Goal: Task Accomplishment & Management: Manage account settings

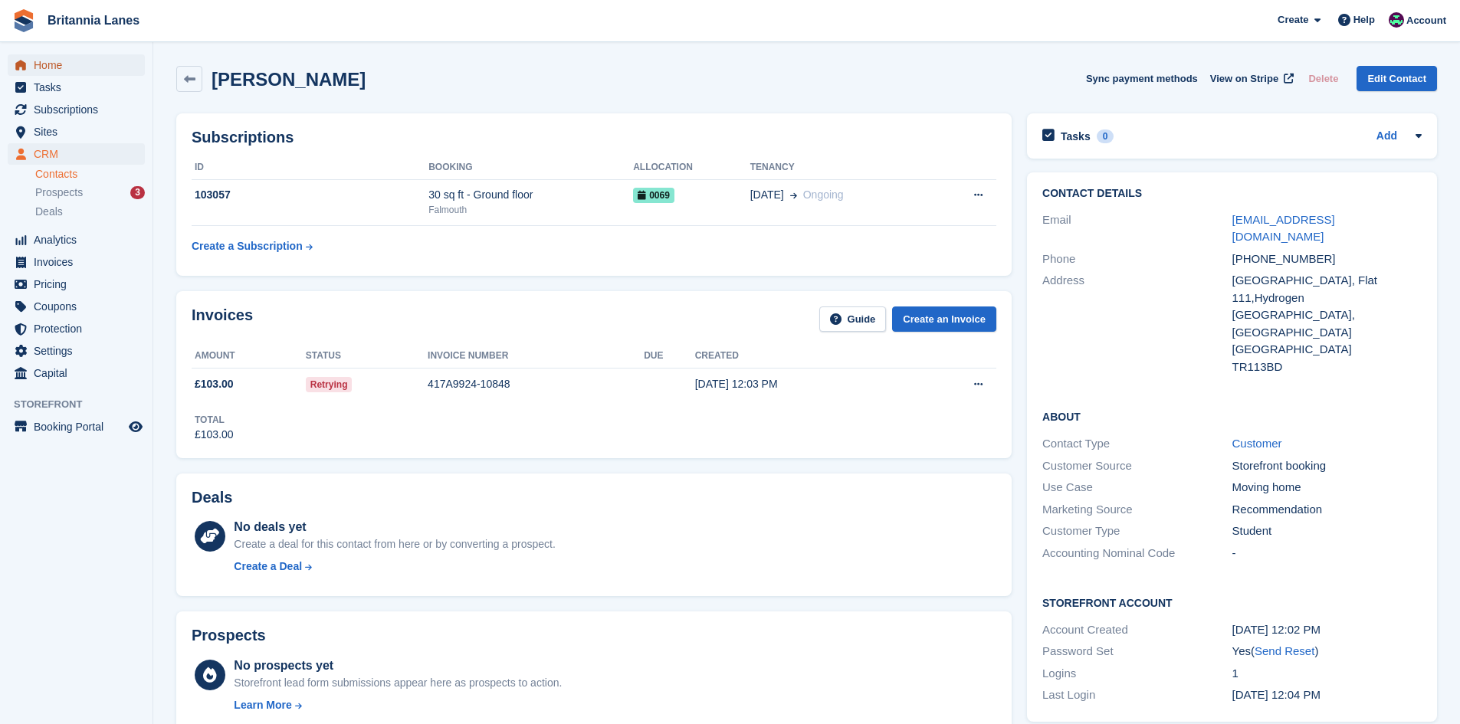
click at [66, 61] on span "Home" at bounding box center [80, 64] width 92 height 21
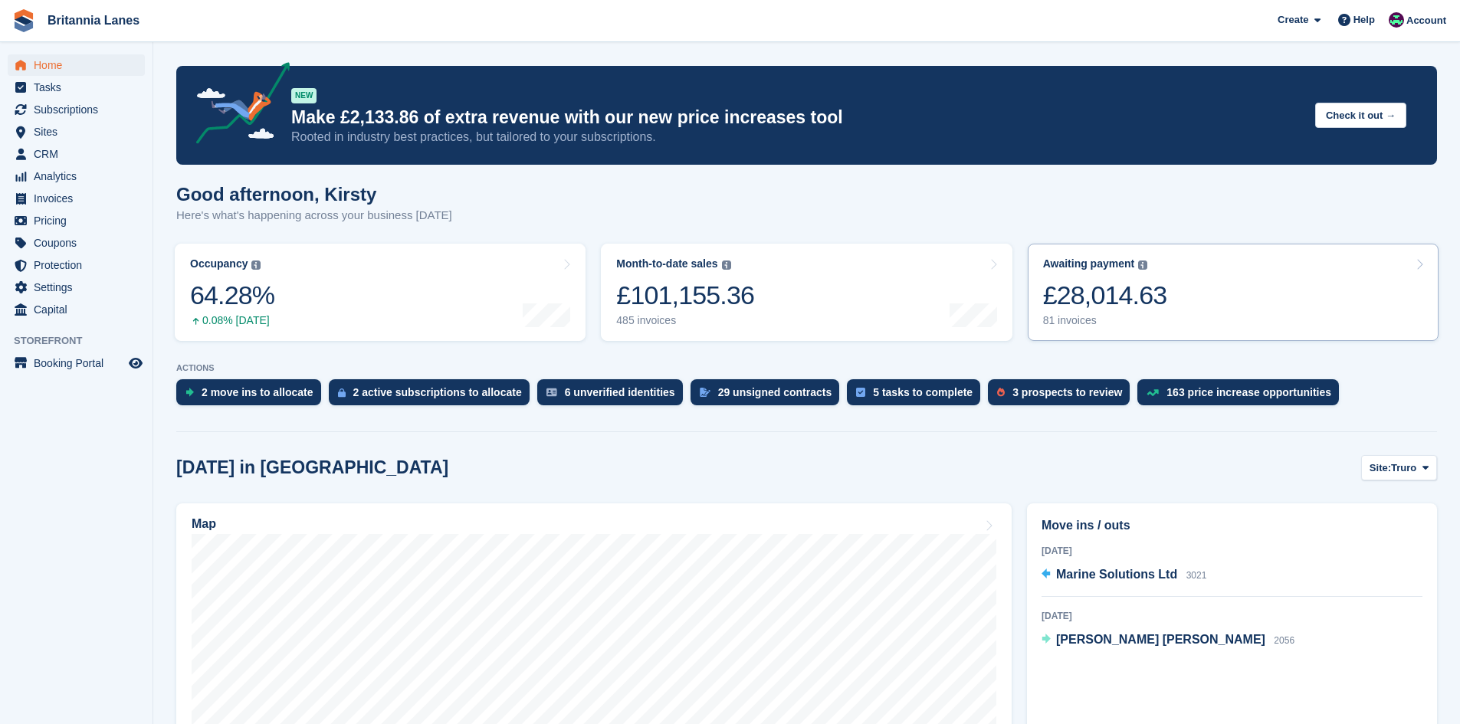
click at [1118, 337] on link "Awaiting payment The total outstanding balance on all open invoices. £28,014.63…" at bounding box center [1233, 292] width 411 height 97
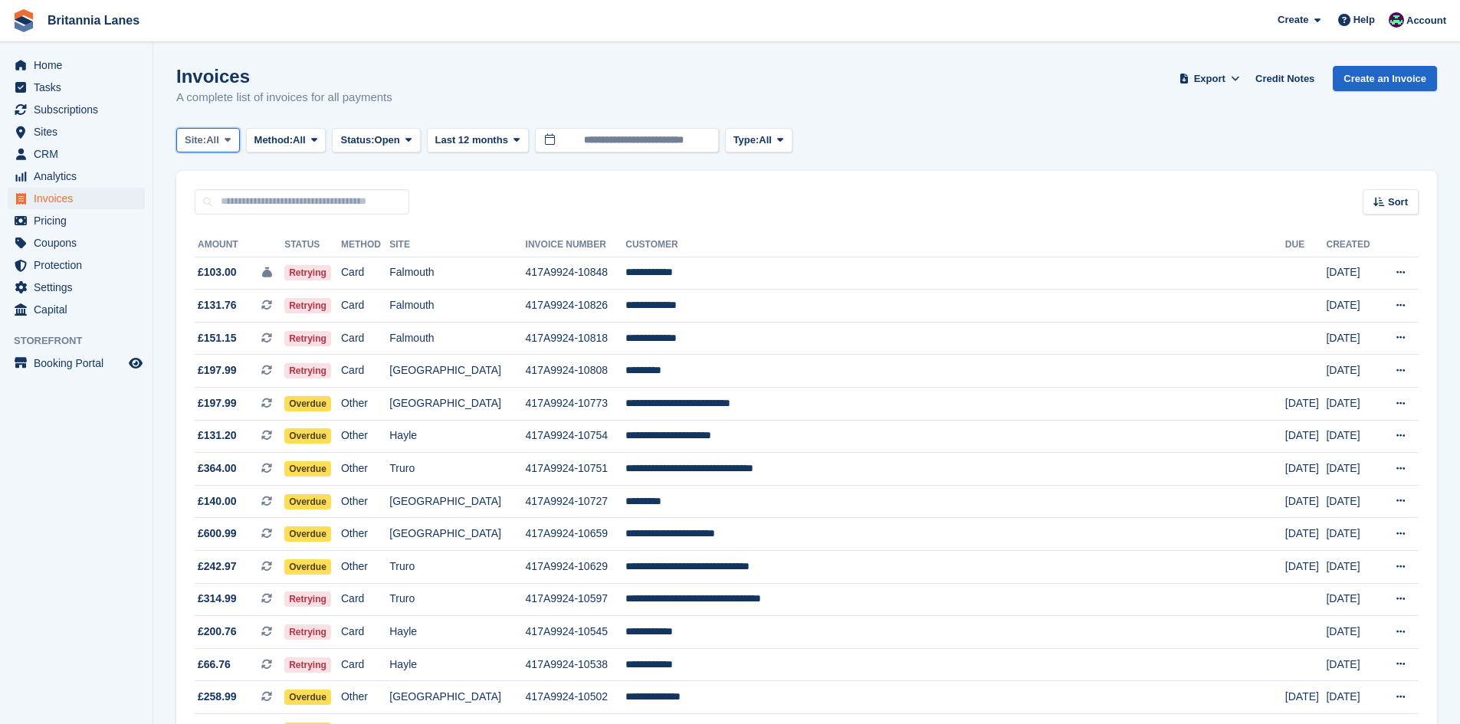
click at [213, 135] on span "All" at bounding box center [212, 140] width 13 height 15
click at [202, 203] on link "Truro" at bounding box center [252, 204] width 138 height 28
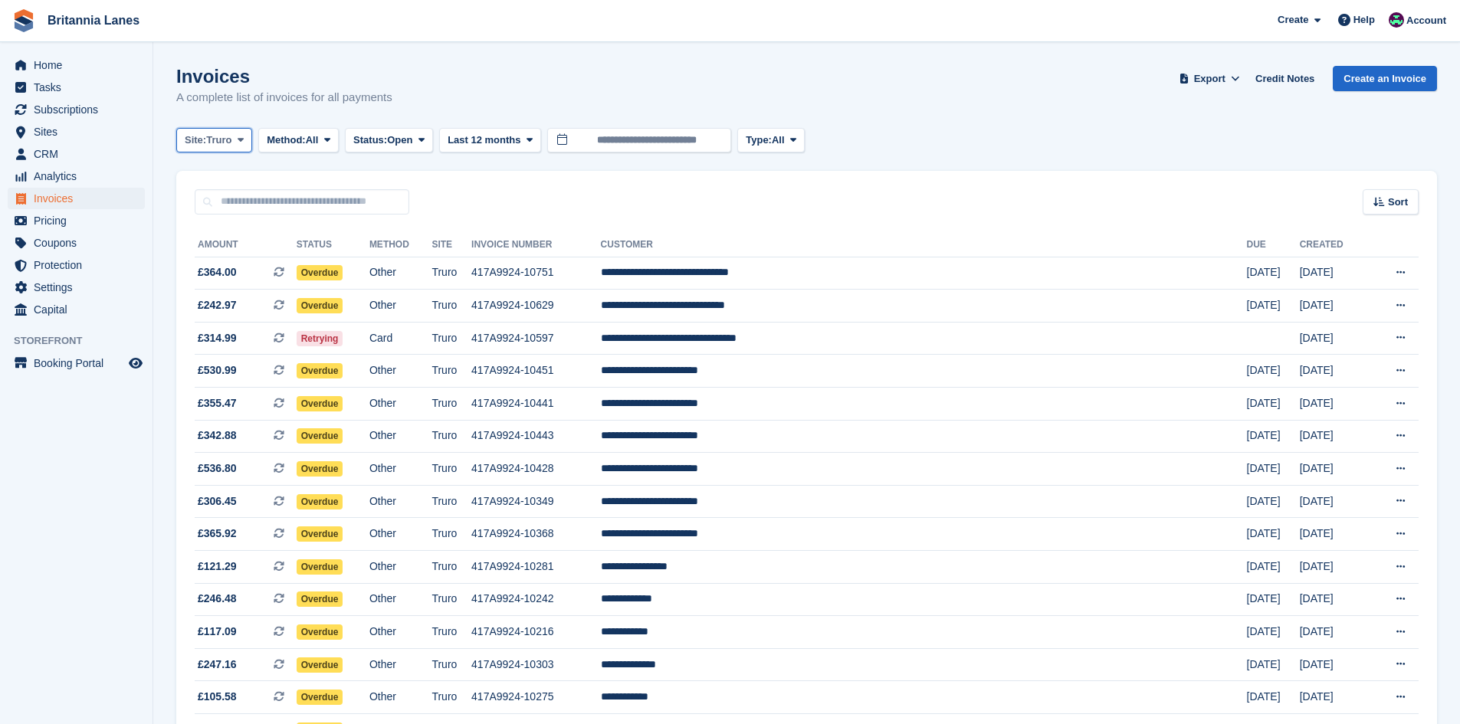
click at [199, 145] on span "Site:" at bounding box center [195, 140] width 21 height 15
click at [195, 243] on link "Falmouth" at bounding box center [252, 232] width 138 height 28
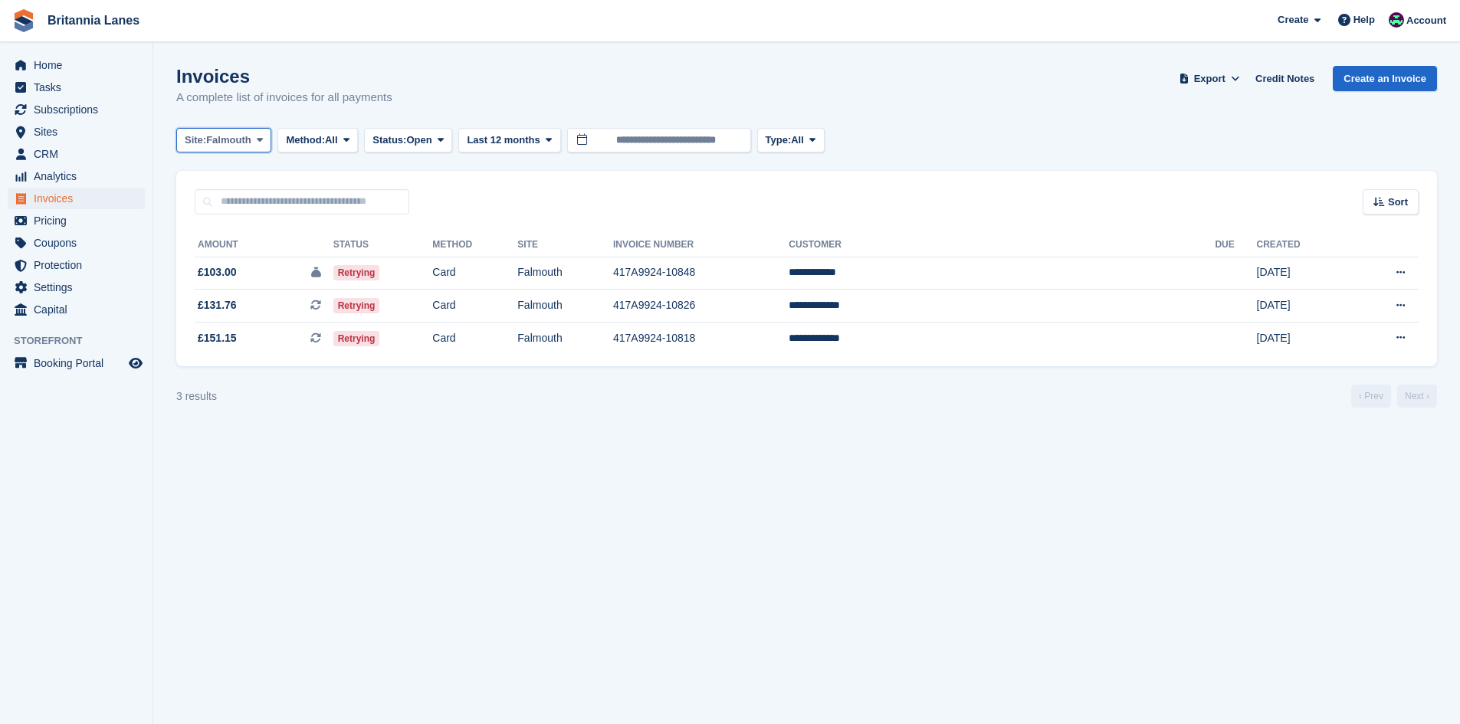
click at [215, 149] on button "Site: Falmouth" at bounding box center [223, 140] width 95 height 25
click at [228, 292] on link "Hayle" at bounding box center [252, 287] width 138 height 28
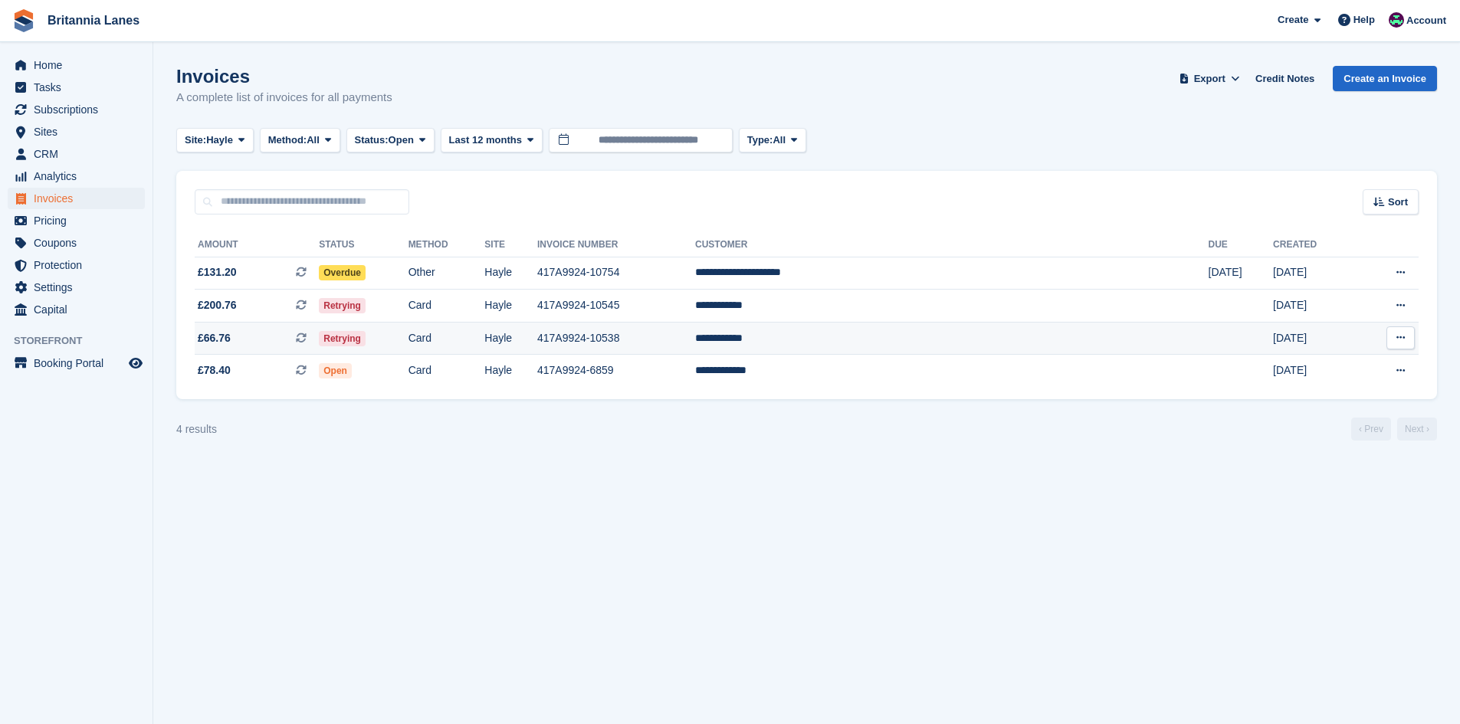
click at [961, 331] on td "**********" at bounding box center [952, 338] width 514 height 33
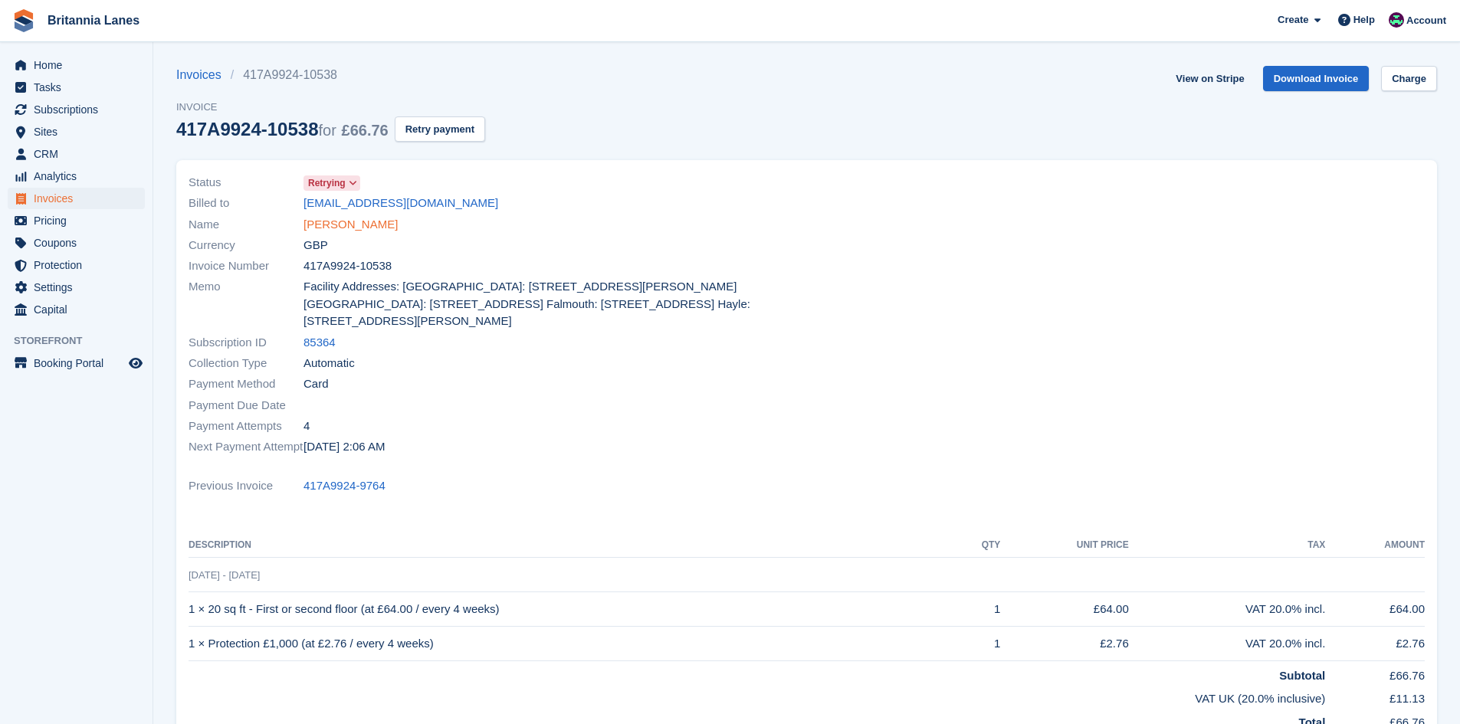
click at [332, 232] on link "[PERSON_NAME]" at bounding box center [351, 225] width 94 height 18
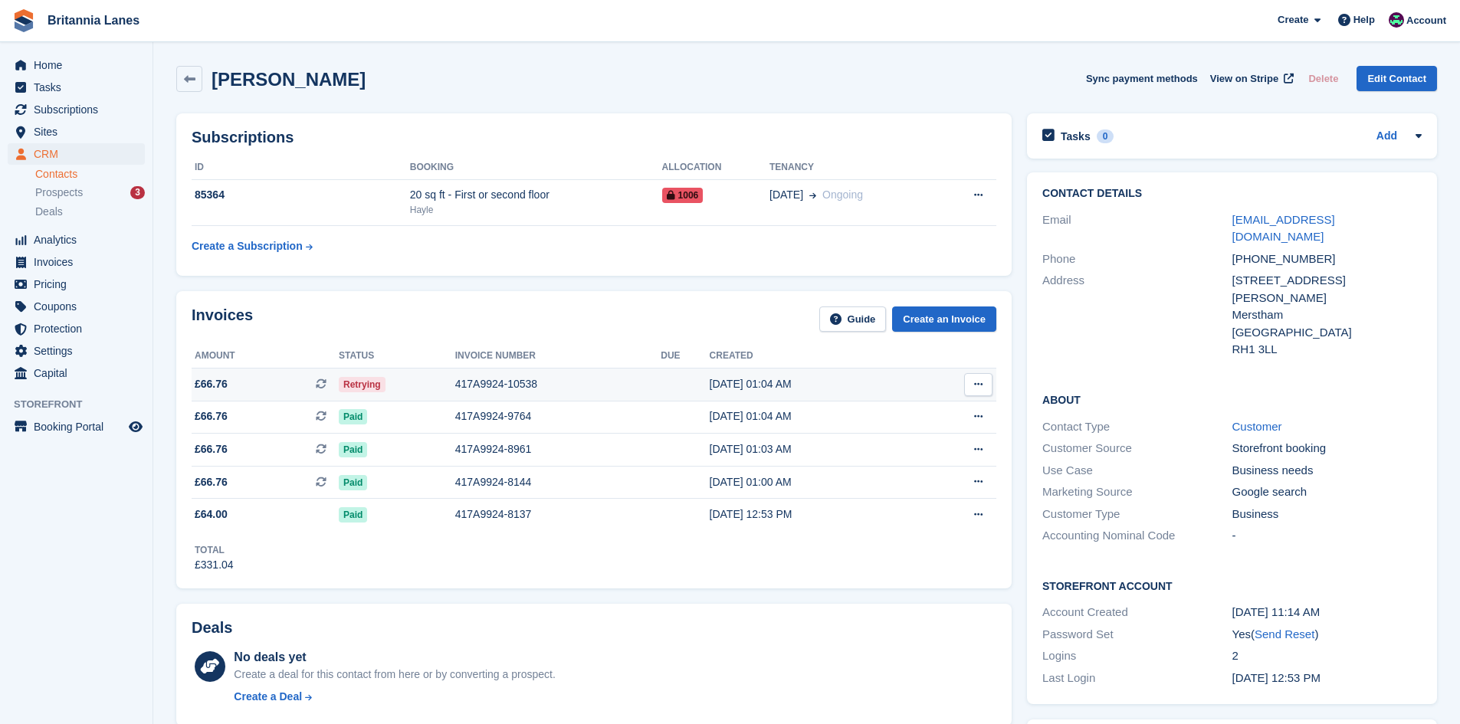
click at [468, 386] on div "417A9924-10538" at bounding box center [558, 384] width 206 height 16
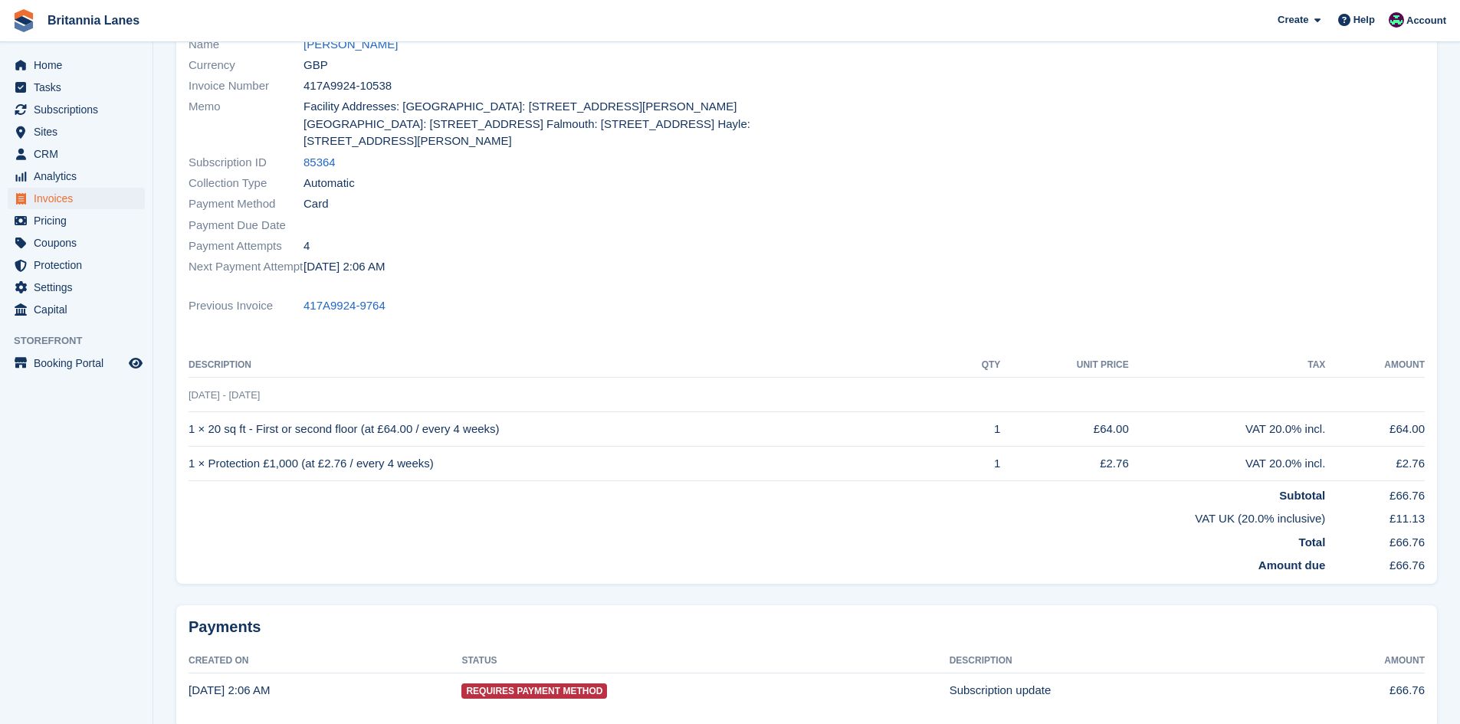
scroll to position [153, 0]
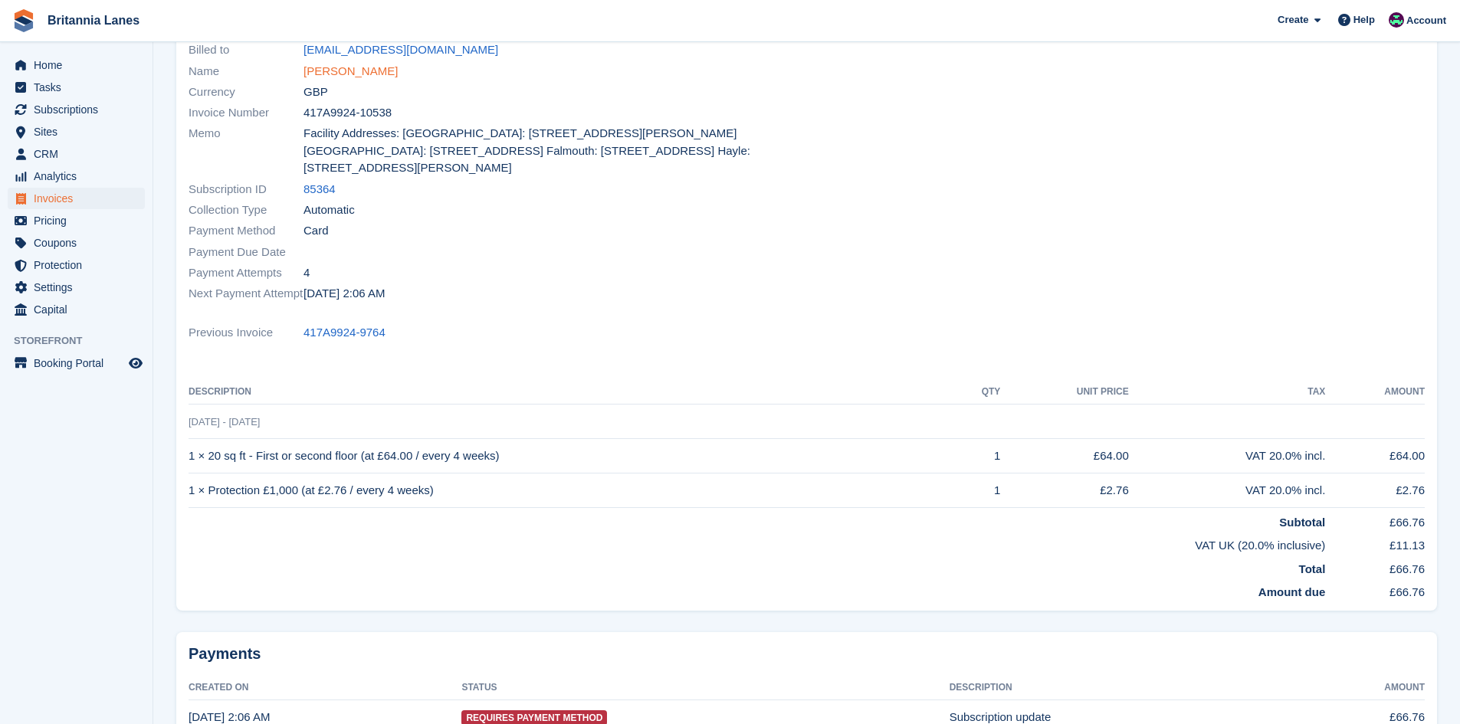
click at [357, 67] on link "[PERSON_NAME]" at bounding box center [351, 72] width 94 height 18
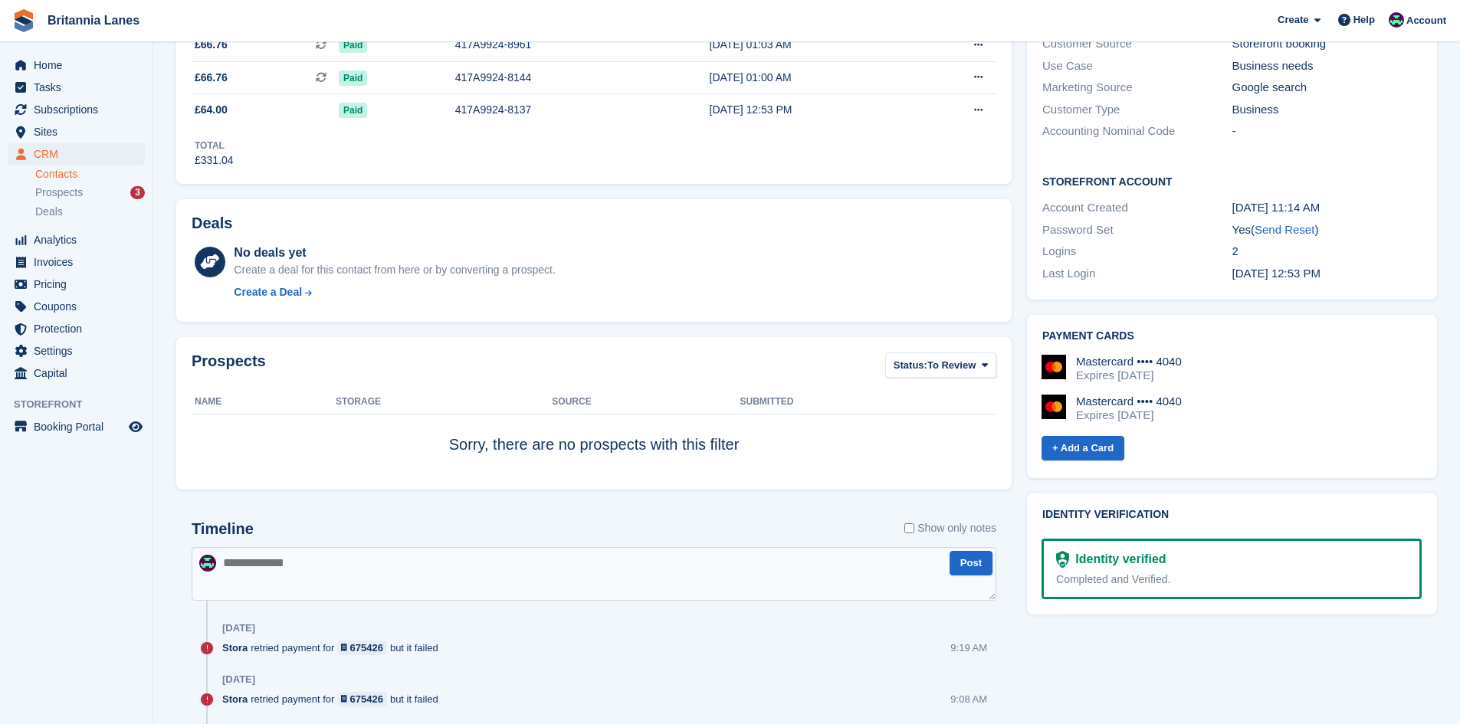
scroll to position [537, 0]
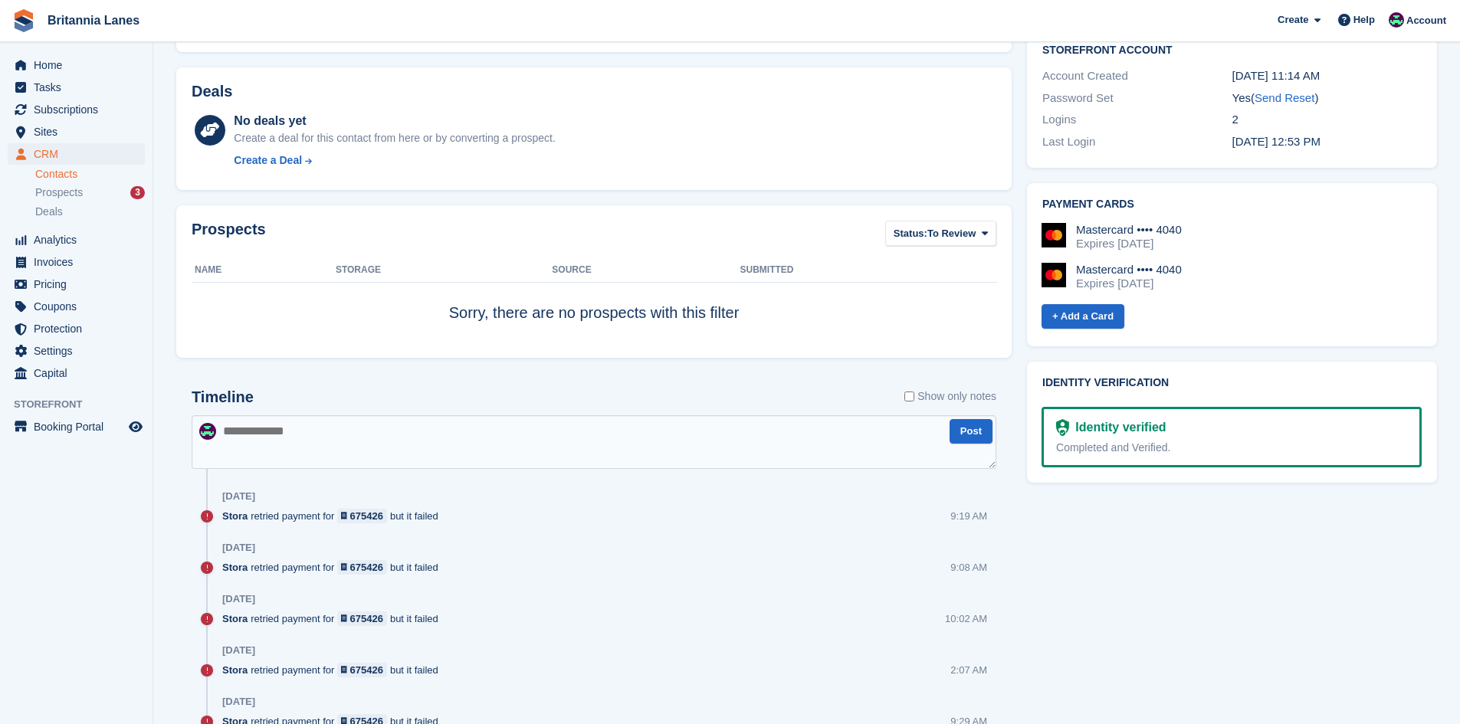
click at [281, 443] on textarea at bounding box center [594, 442] width 805 height 54
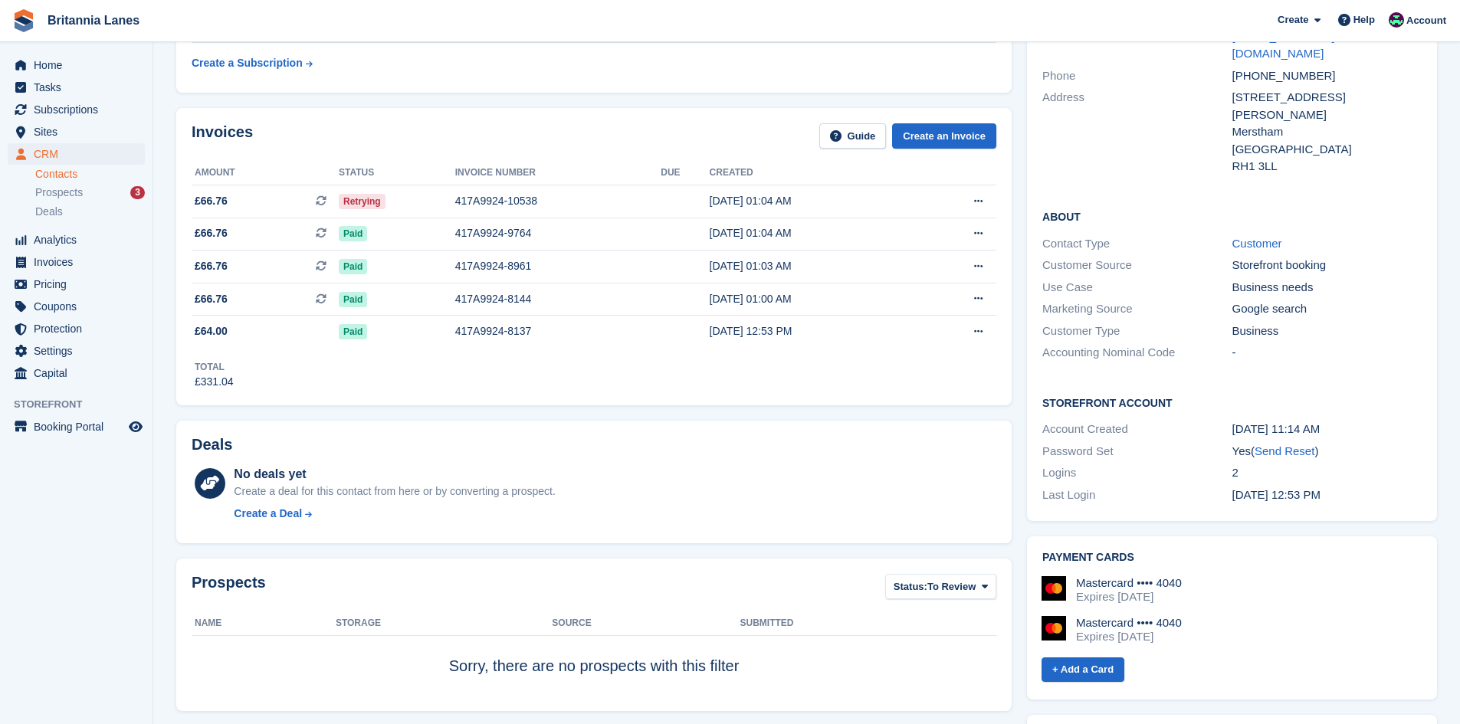
scroll to position [77, 0]
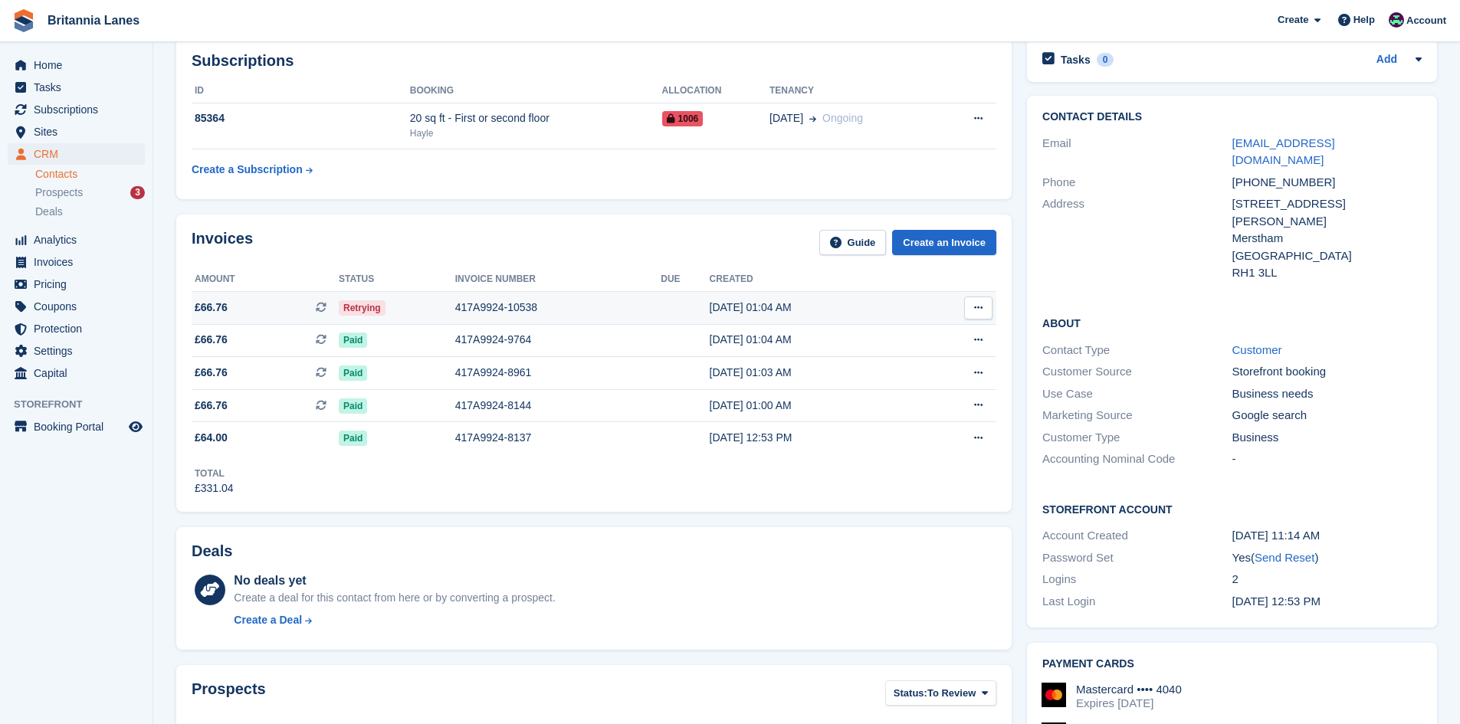
click at [505, 298] on td "417A9924-10538" at bounding box center [558, 307] width 206 height 33
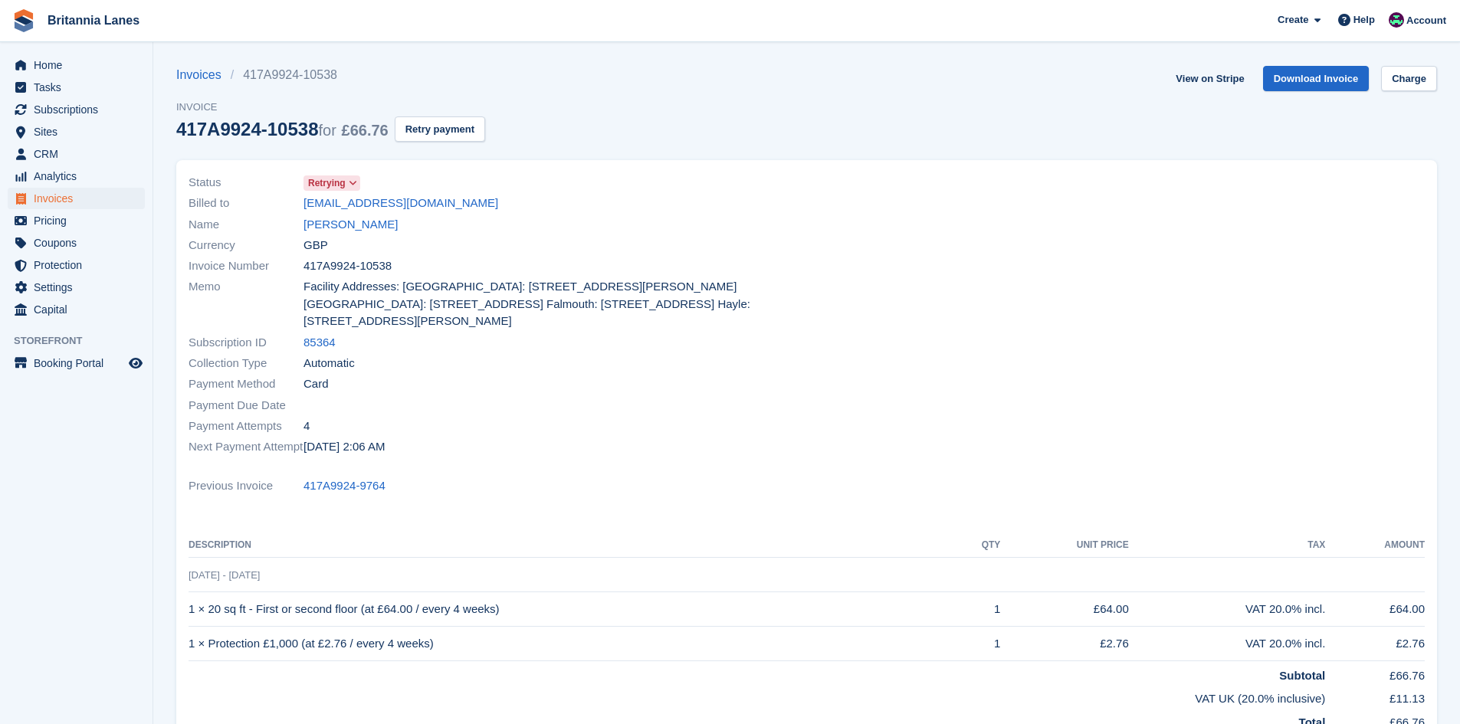
drag, startPoint x: 346, startPoint y: 223, endPoint x: 432, endPoint y: 241, distance: 87.7
click at [346, 223] on link "[PERSON_NAME]" at bounding box center [351, 225] width 94 height 18
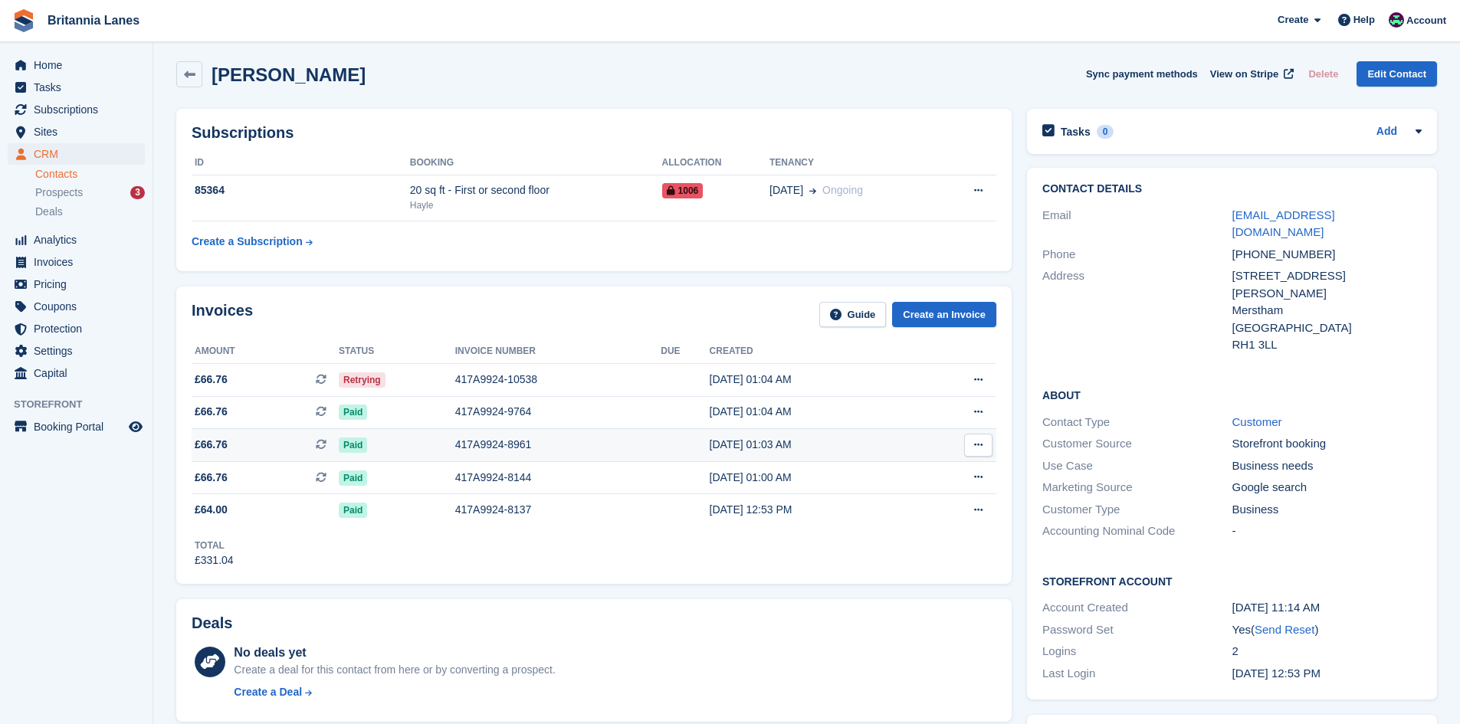
scroll to position [307, 0]
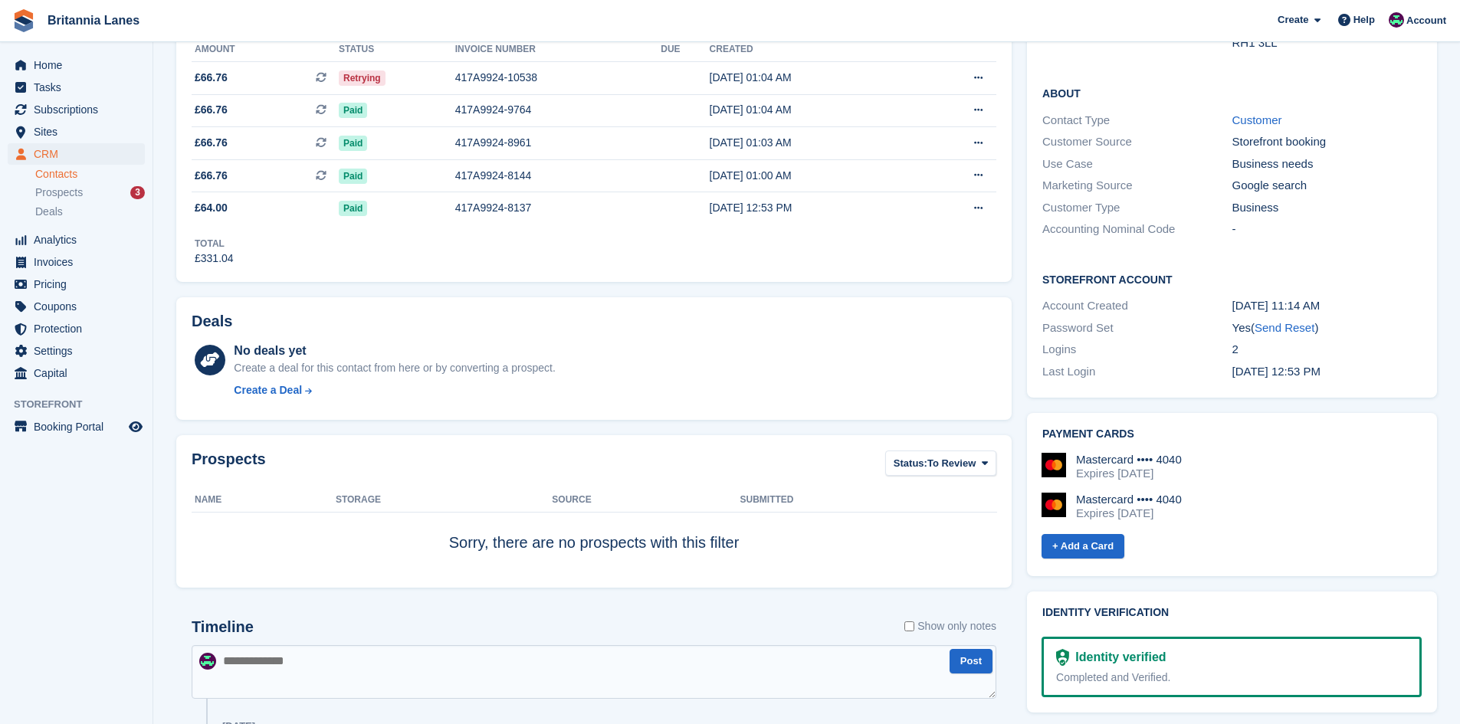
click at [403, 674] on textarea at bounding box center [594, 672] width 805 height 54
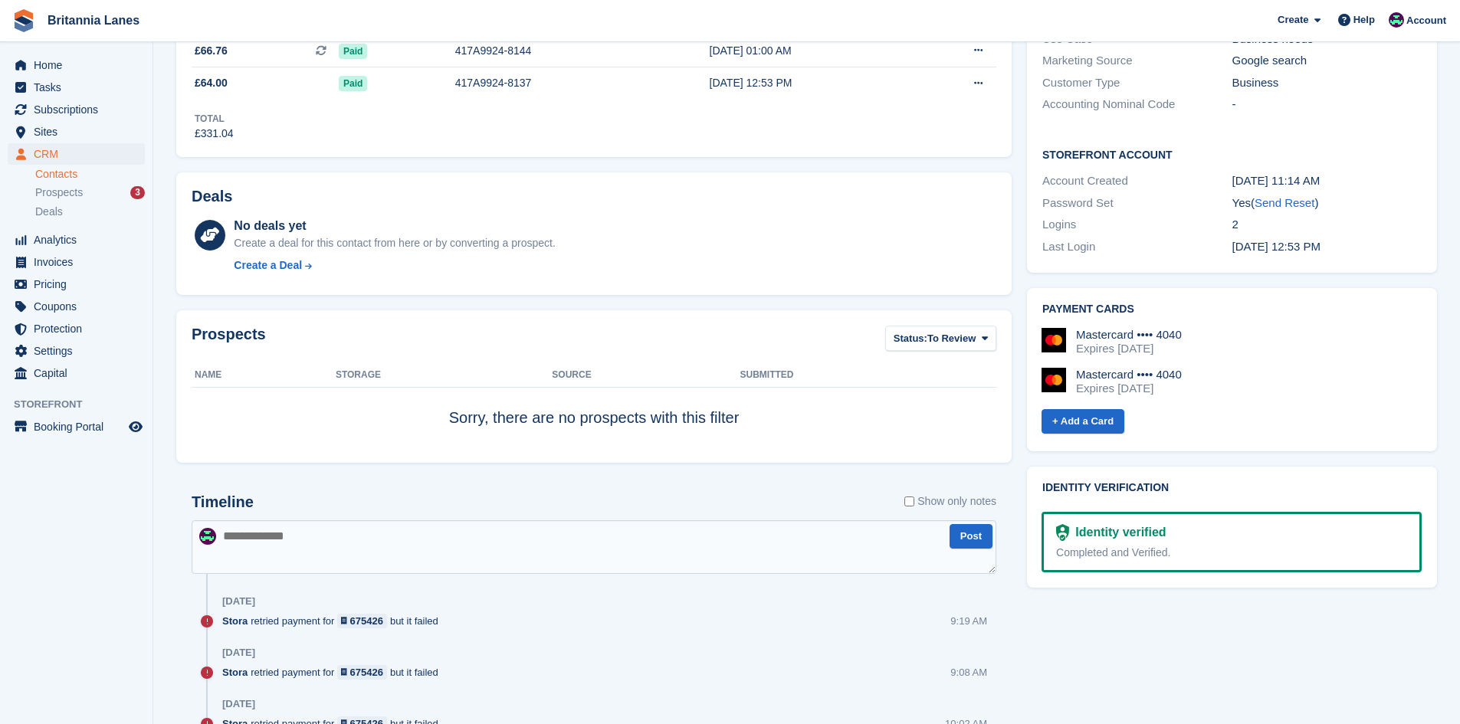
scroll to position [537, 0]
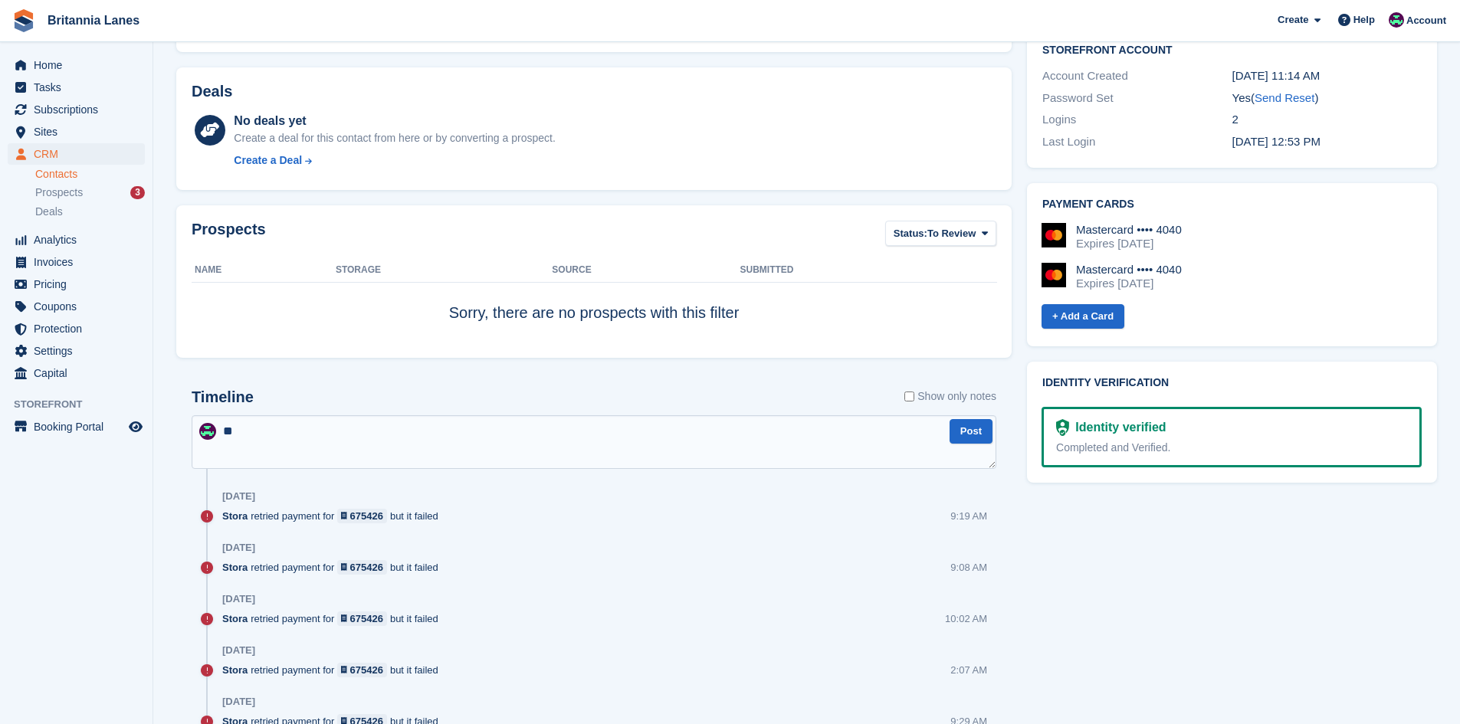
type textarea "*"
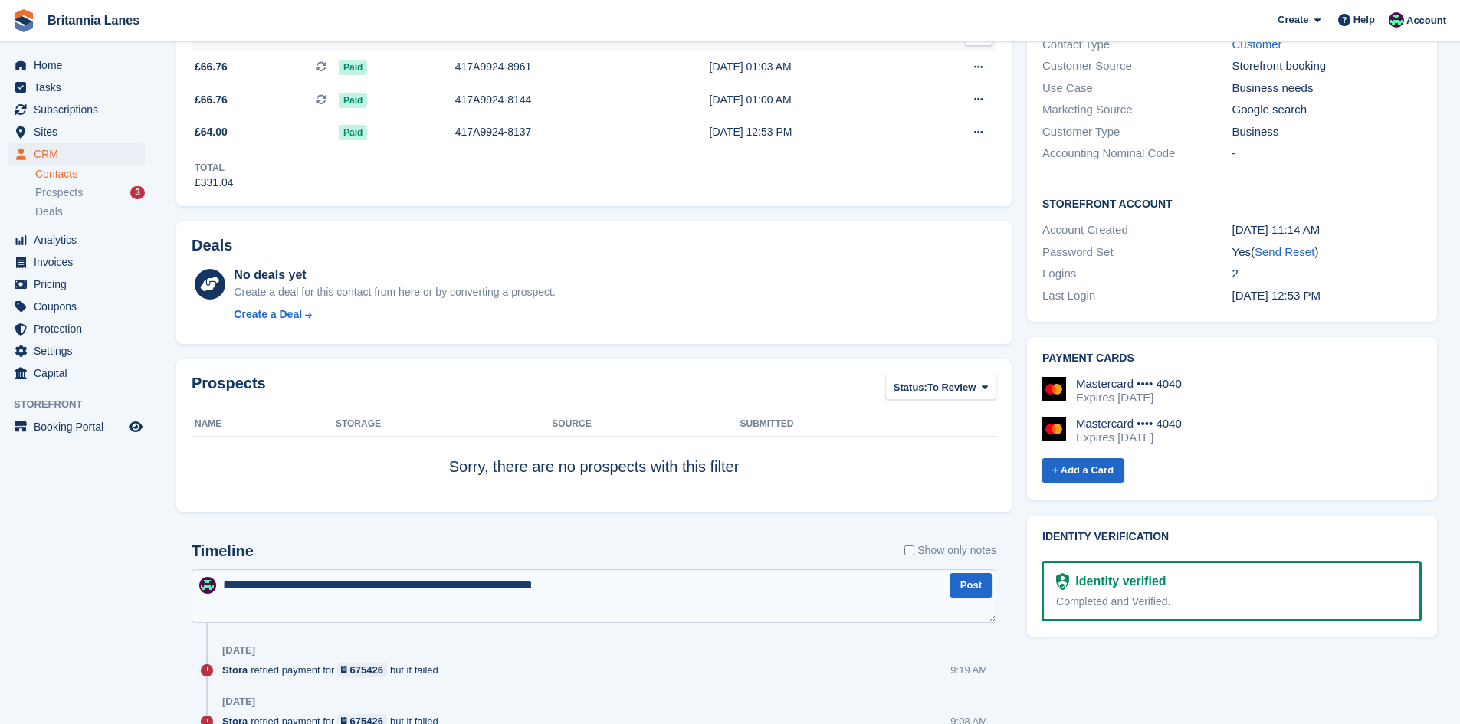
scroll to position [460, 0]
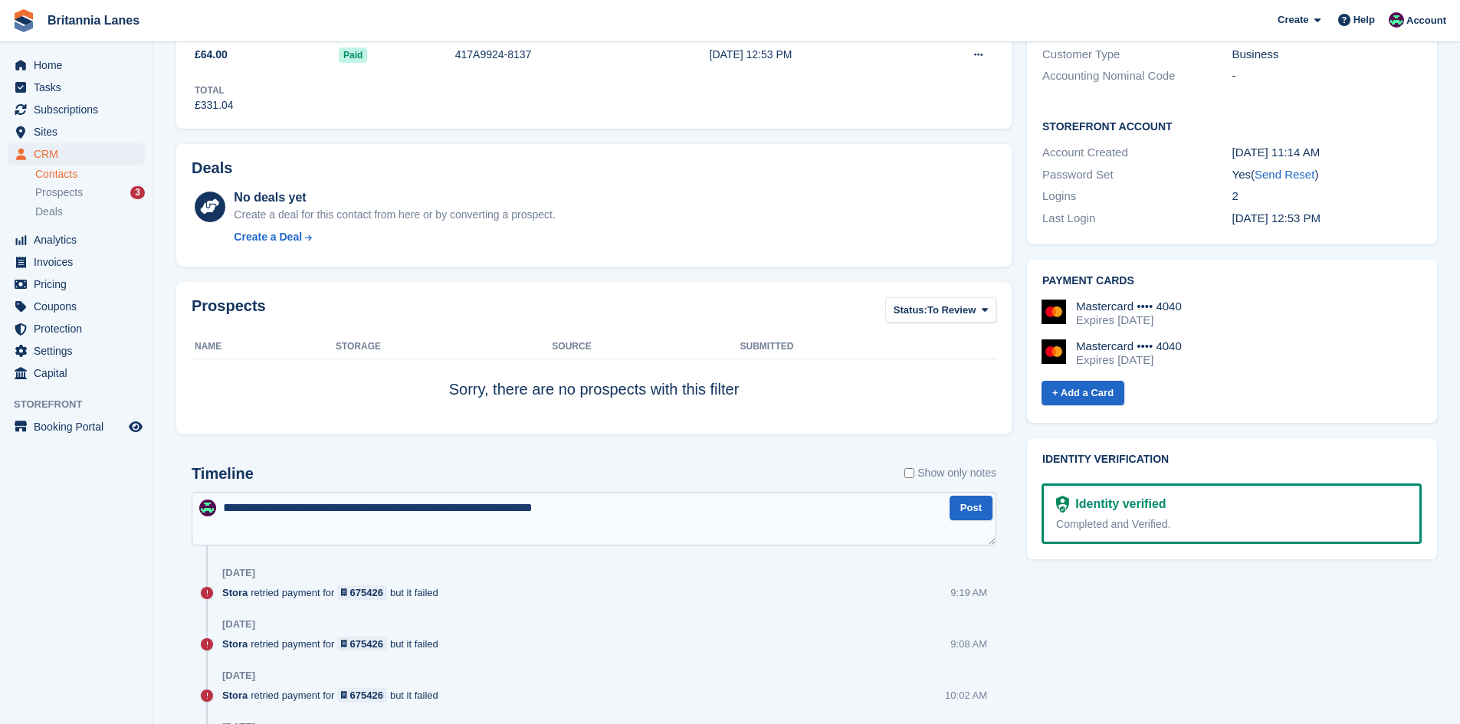
click at [622, 511] on textarea "**********" at bounding box center [594, 519] width 805 height 54
type textarea "**********"
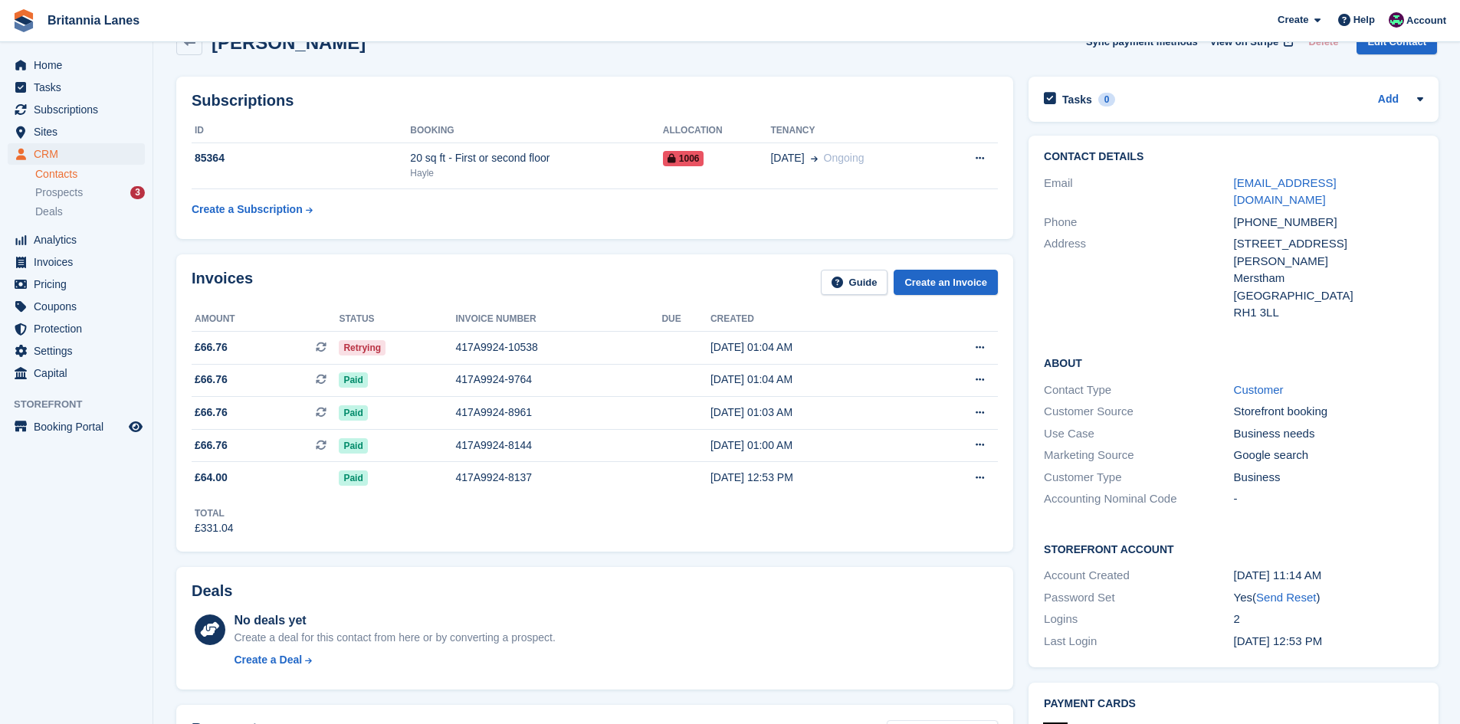
scroll to position [0, 0]
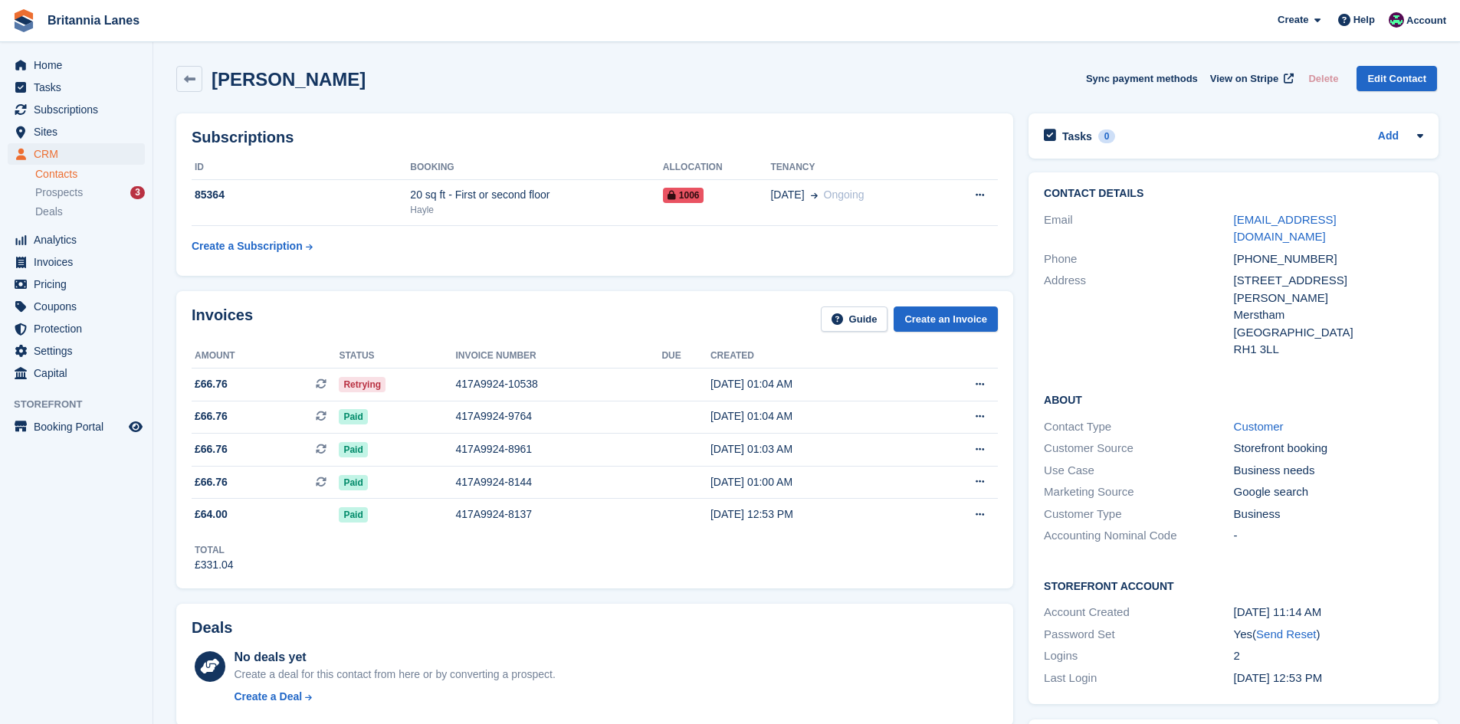
drag, startPoint x: 192, startPoint y: 78, endPoint x: 206, endPoint y: 88, distance: 17.0
click at [192, 78] on icon at bounding box center [189, 79] width 11 height 11
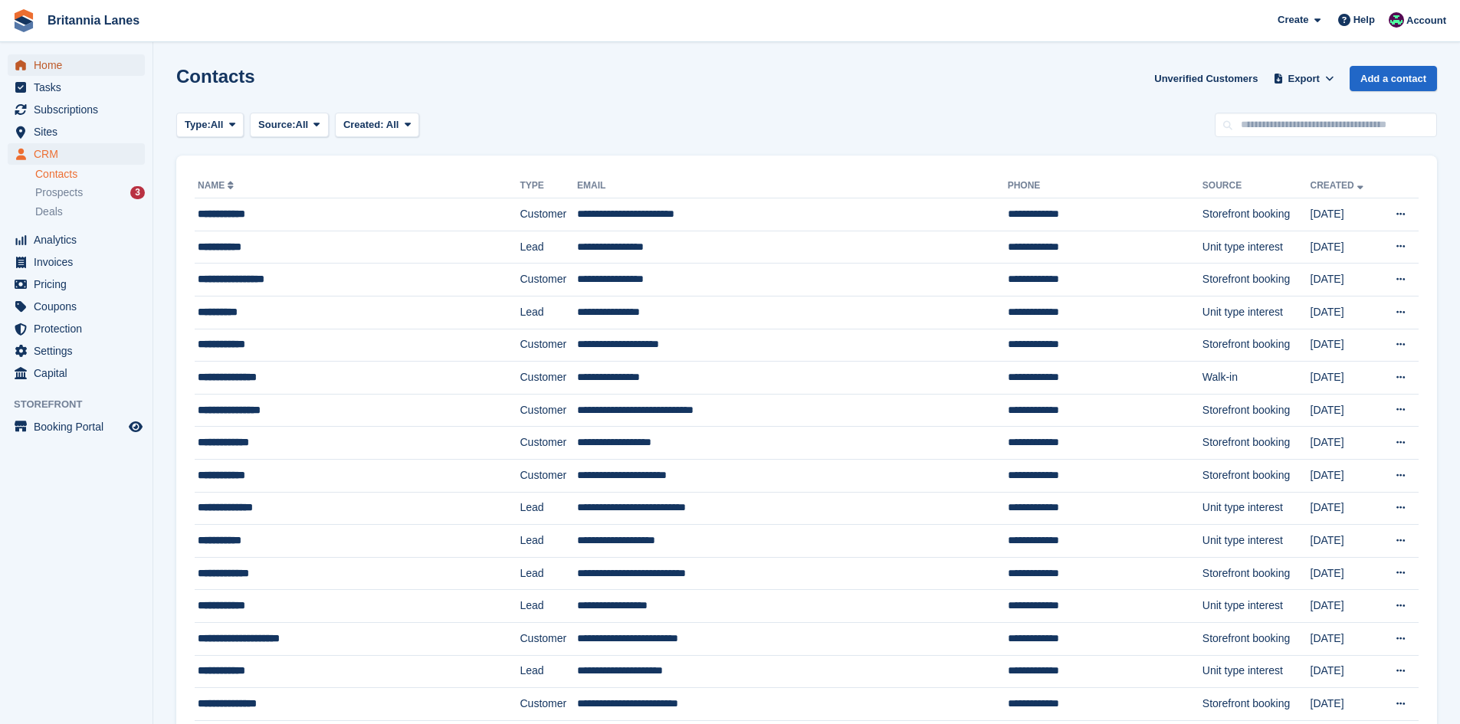
click at [41, 63] on span "Home" at bounding box center [80, 64] width 92 height 21
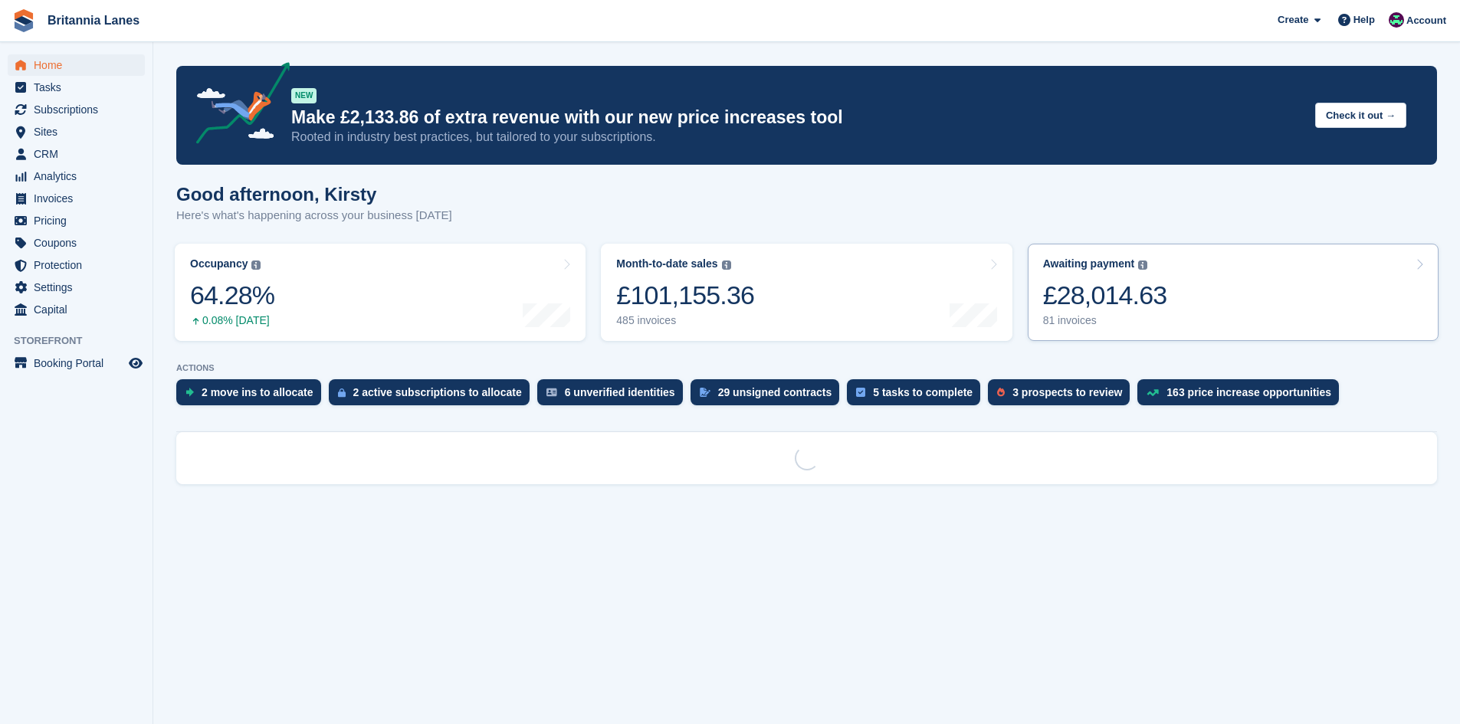
click at [1139, 277] on div "Awaiting payment The total outstanding balance on all open invoices. £28,014.63…" at bounding box center [1105, 293] width 124 height 70
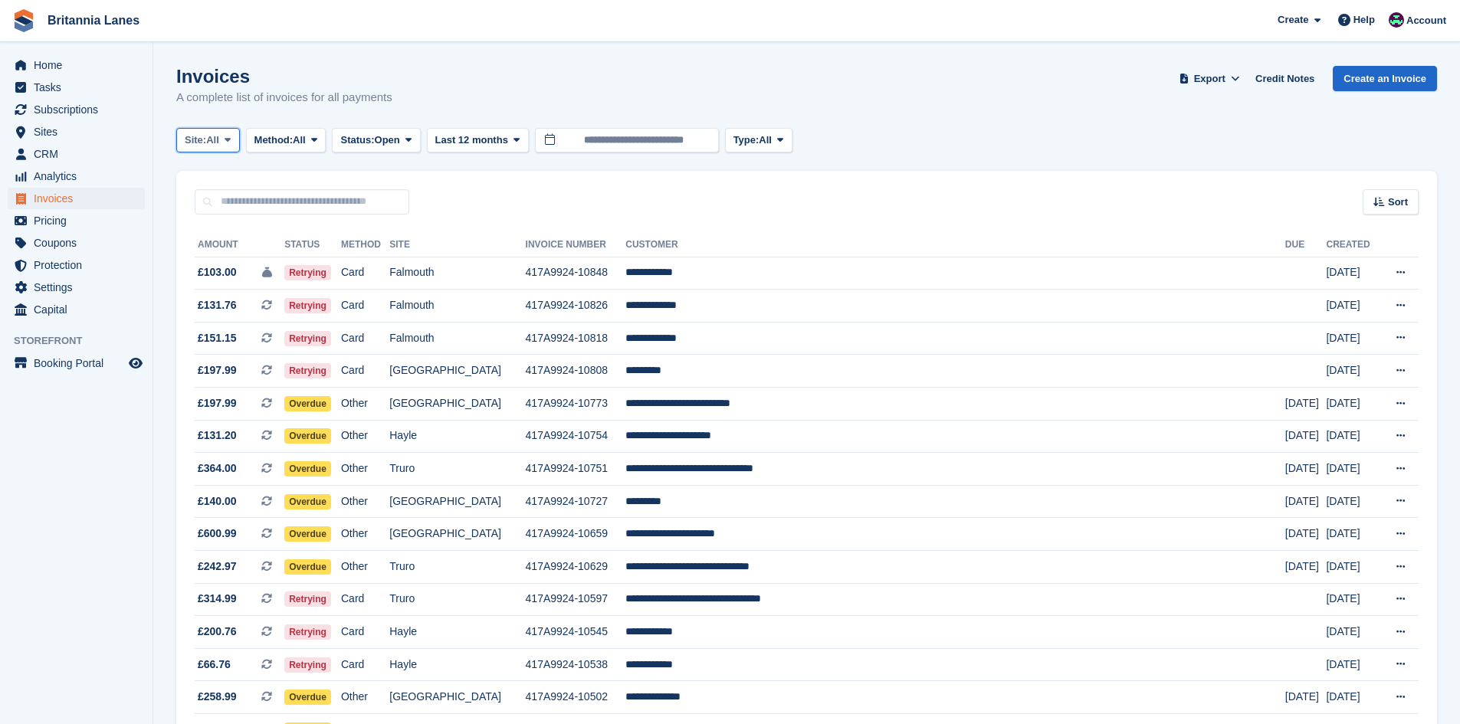
click at [199, 137] on span "Site:" at bounding box center [195, 140] width 21 height 15
click at [223, 284] on link "Hayle" at bounding box center [252, 287] width 138 height 28
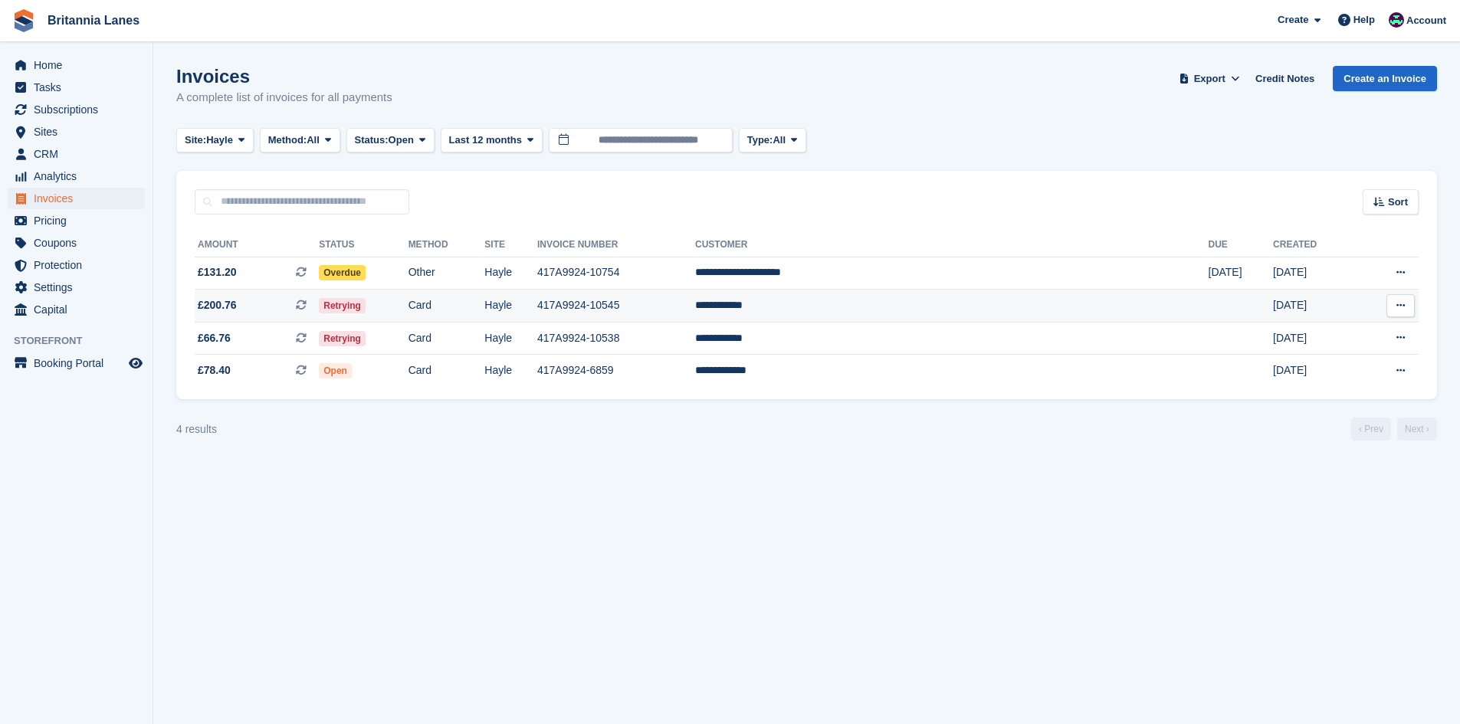
click at [925, 310] on td "**********" at bounding box center [952, 306] width 514 height 33
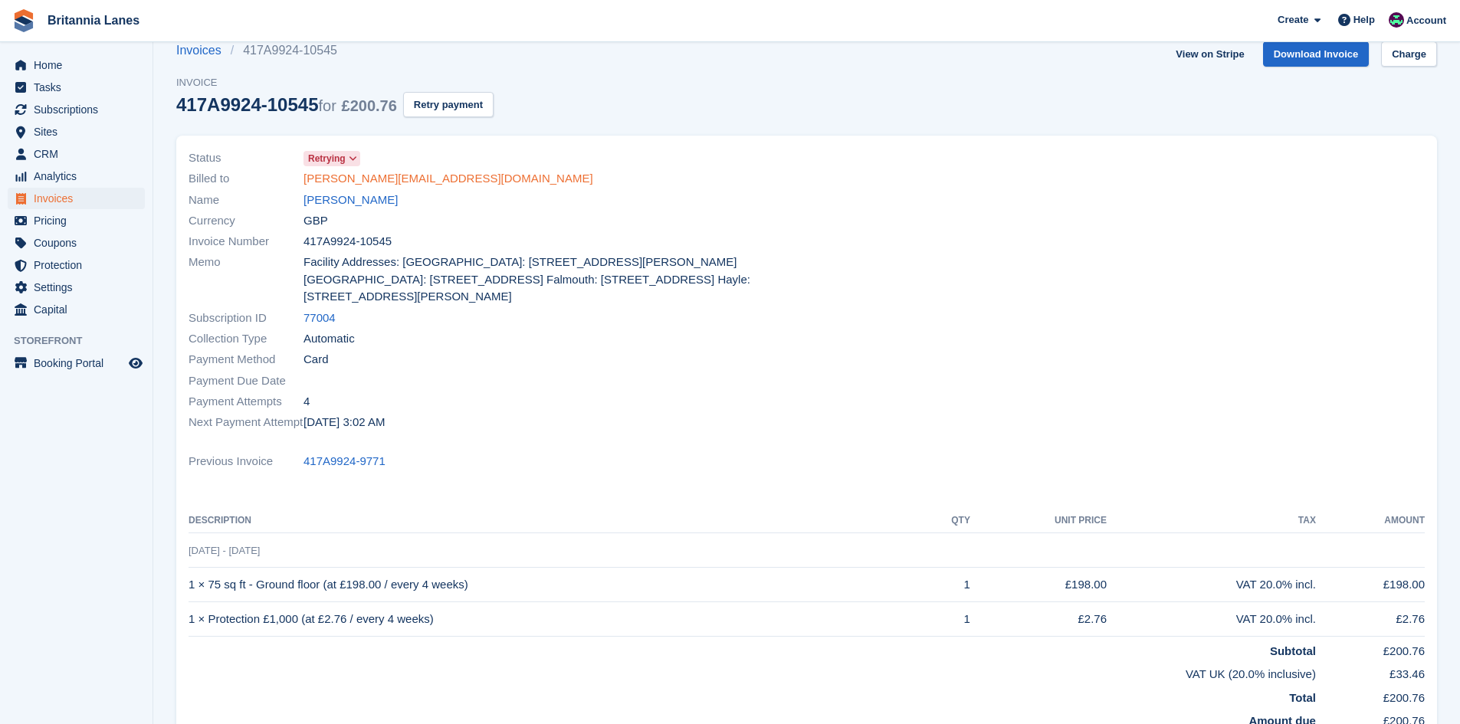
scroll to position [24, 0]
click at [370, 196] on link "[PERSON_NAME]" at bounding box center [351, 201] width 94 height 18
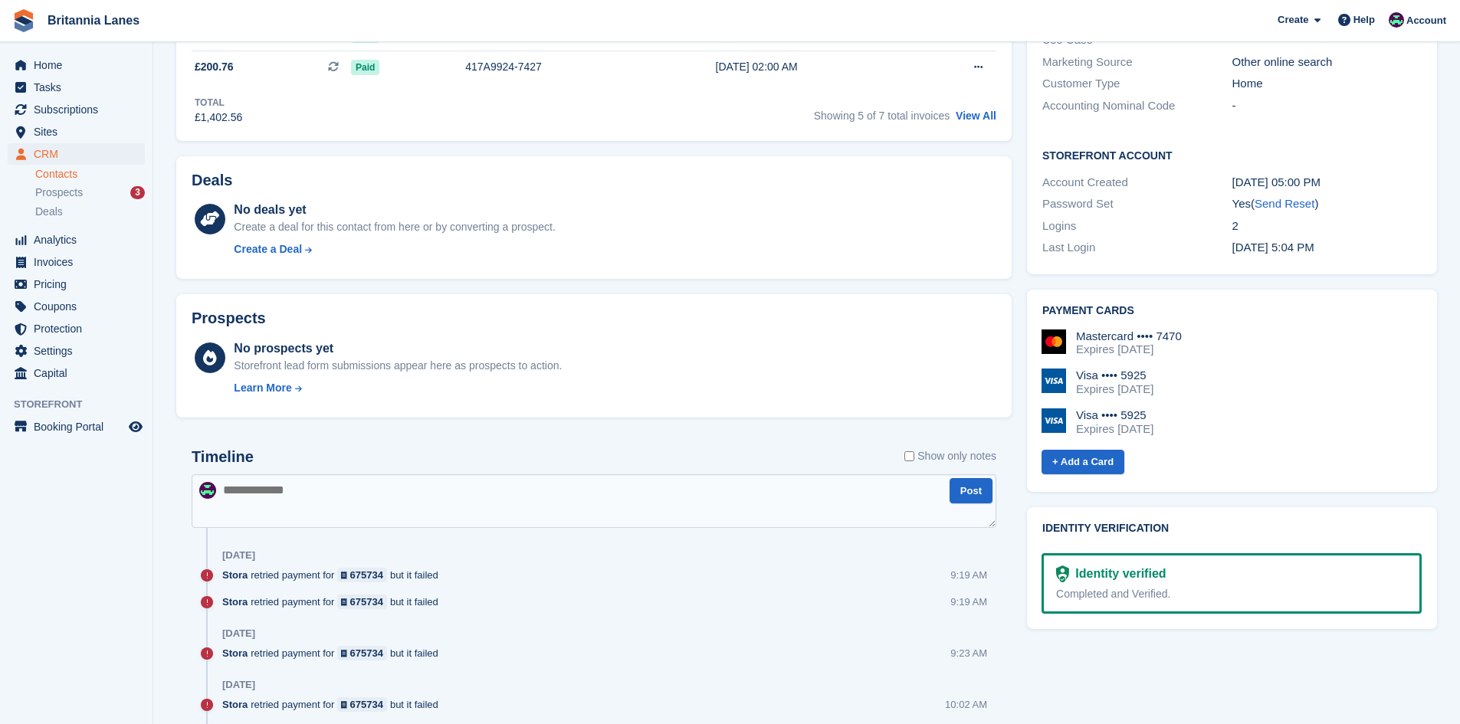
scroll to position [537, 0]
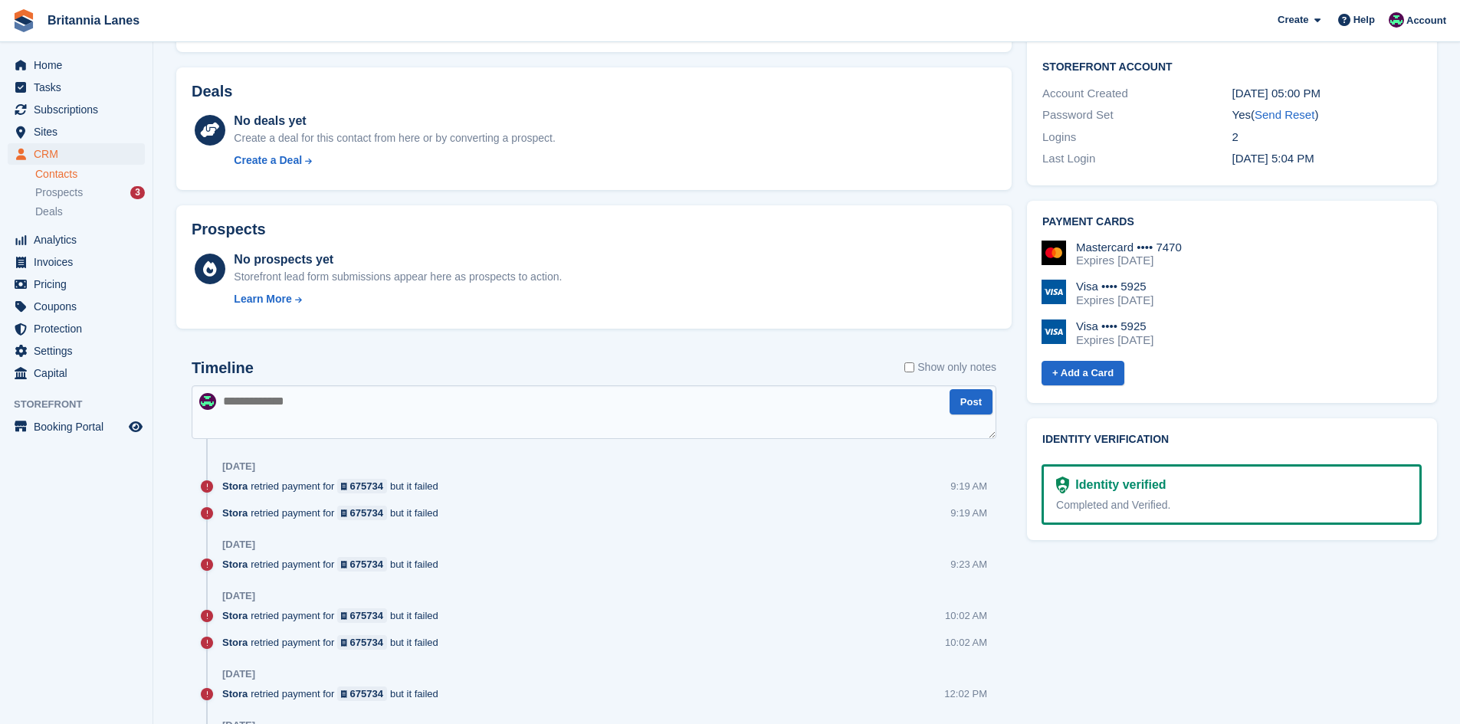
click at [264, 402] on textarea at bounding box center [594, 413] width 805 height 54
type textarea "**********"
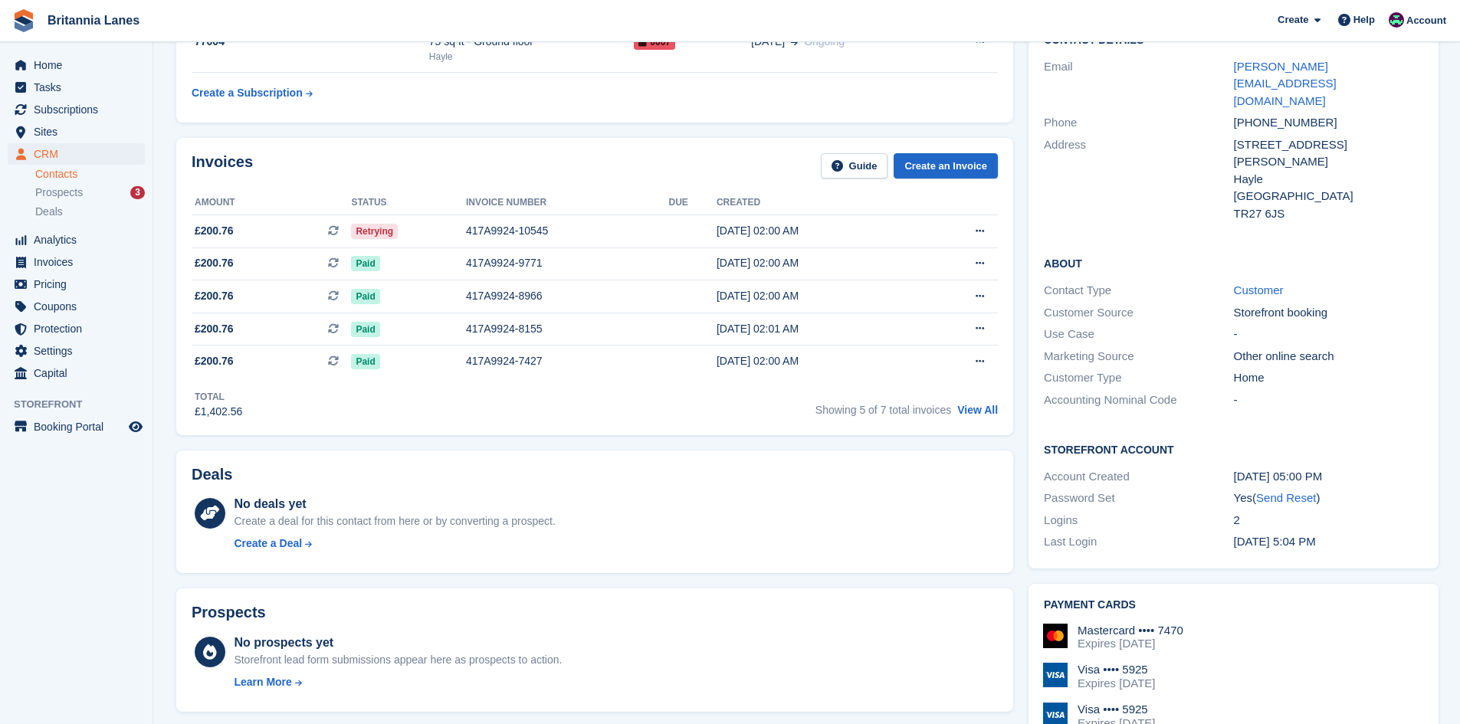
scroll to position [460, 0]
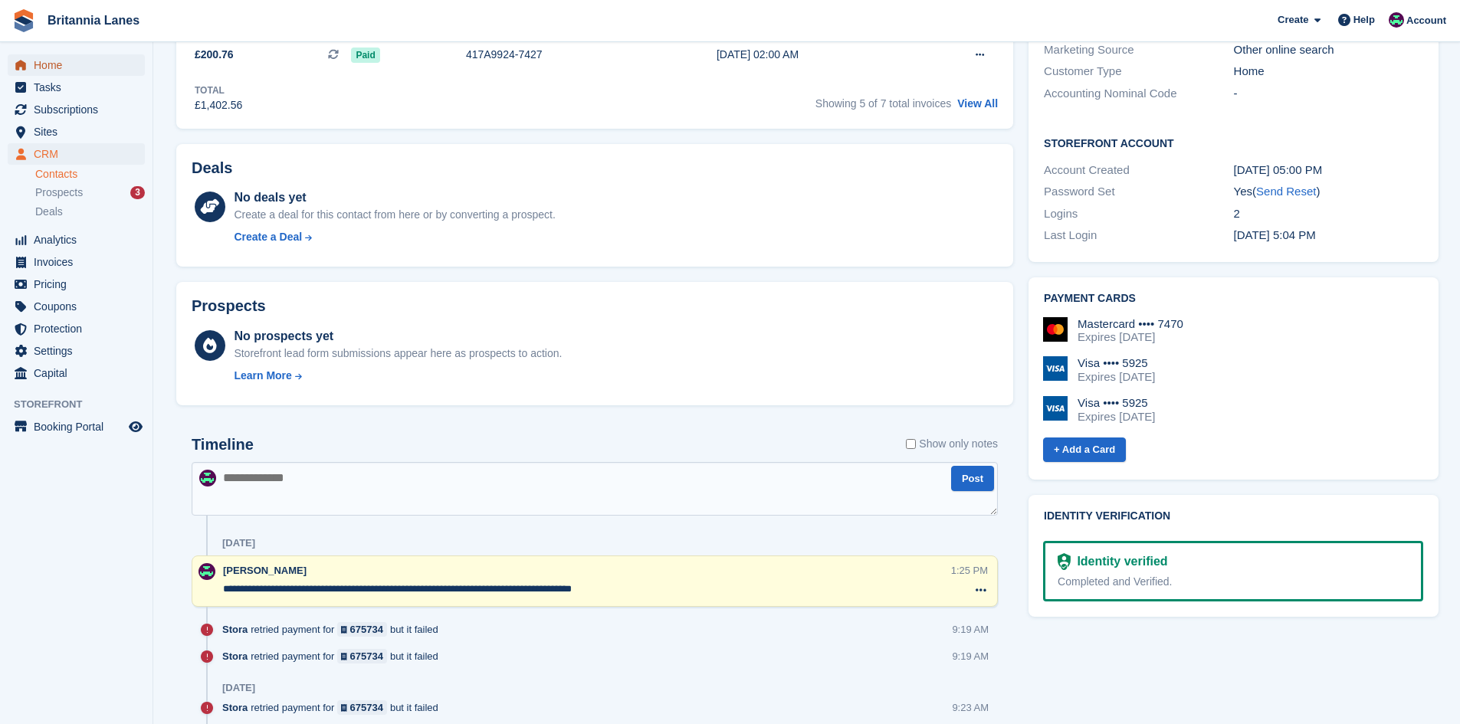
click at [82, 59] on span "Home" at bounding box center [80, 64] width 92 height 21
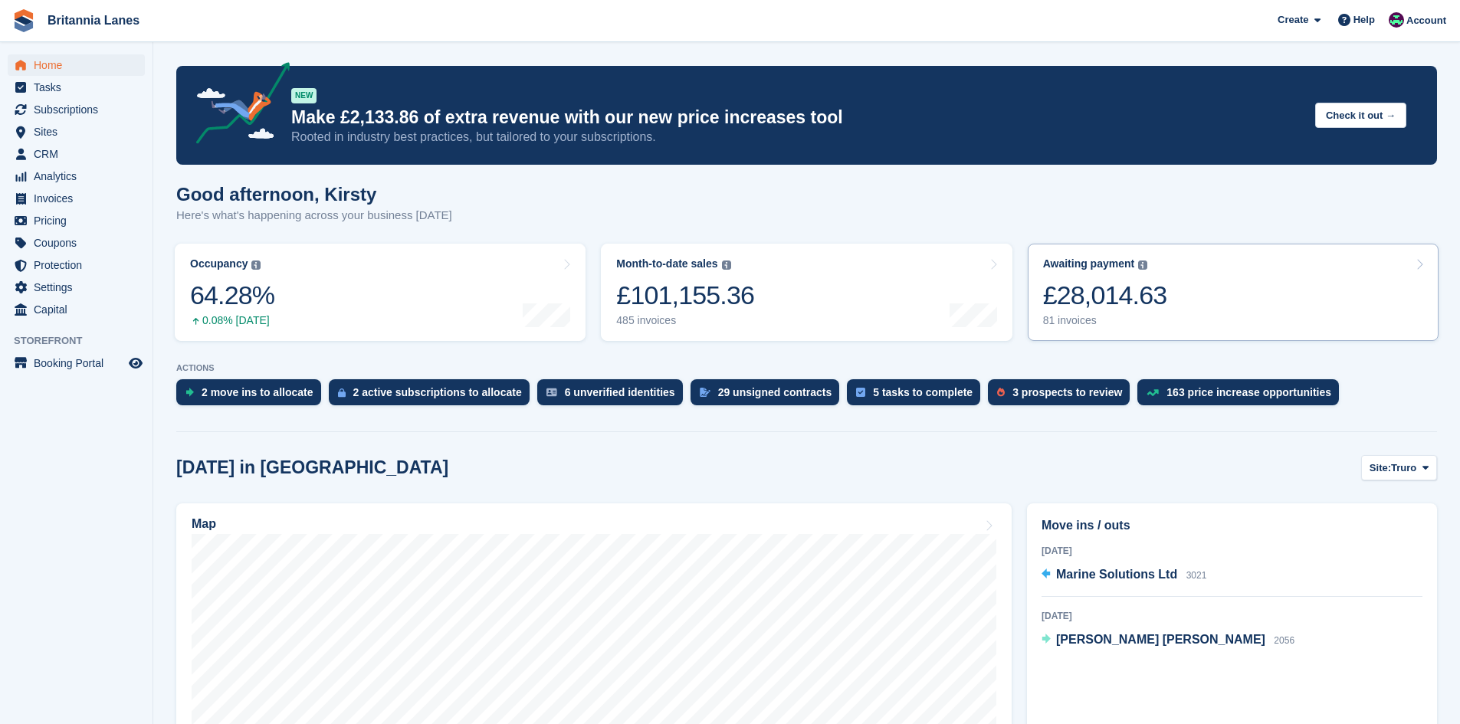
click at [1139, 273] on div "Awaiting payment The total outstanding balance on all open invoices. £28,014.63…" at bounding box center [1105, 293] width 124 height 70
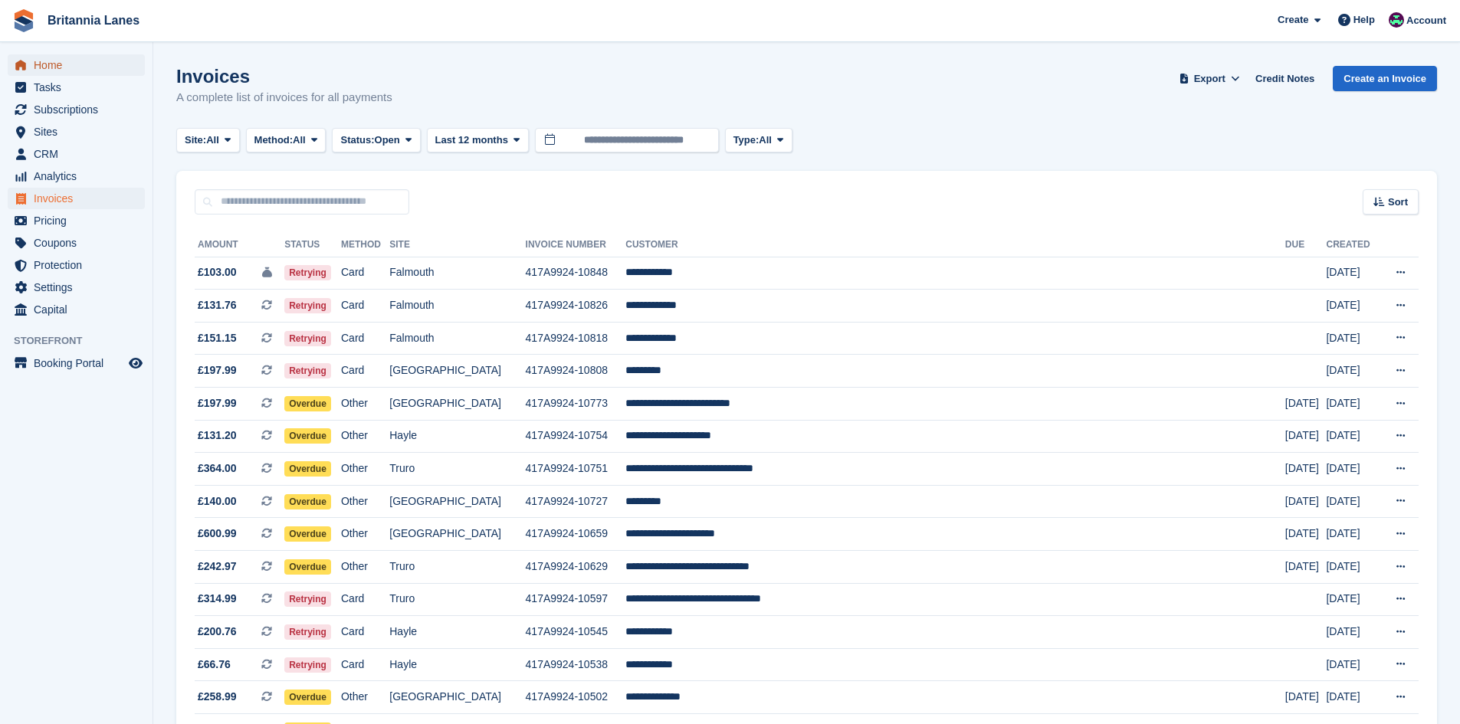
click at [73, 71] on span "Home" at bounding box center [80, 64] width 92 height 21
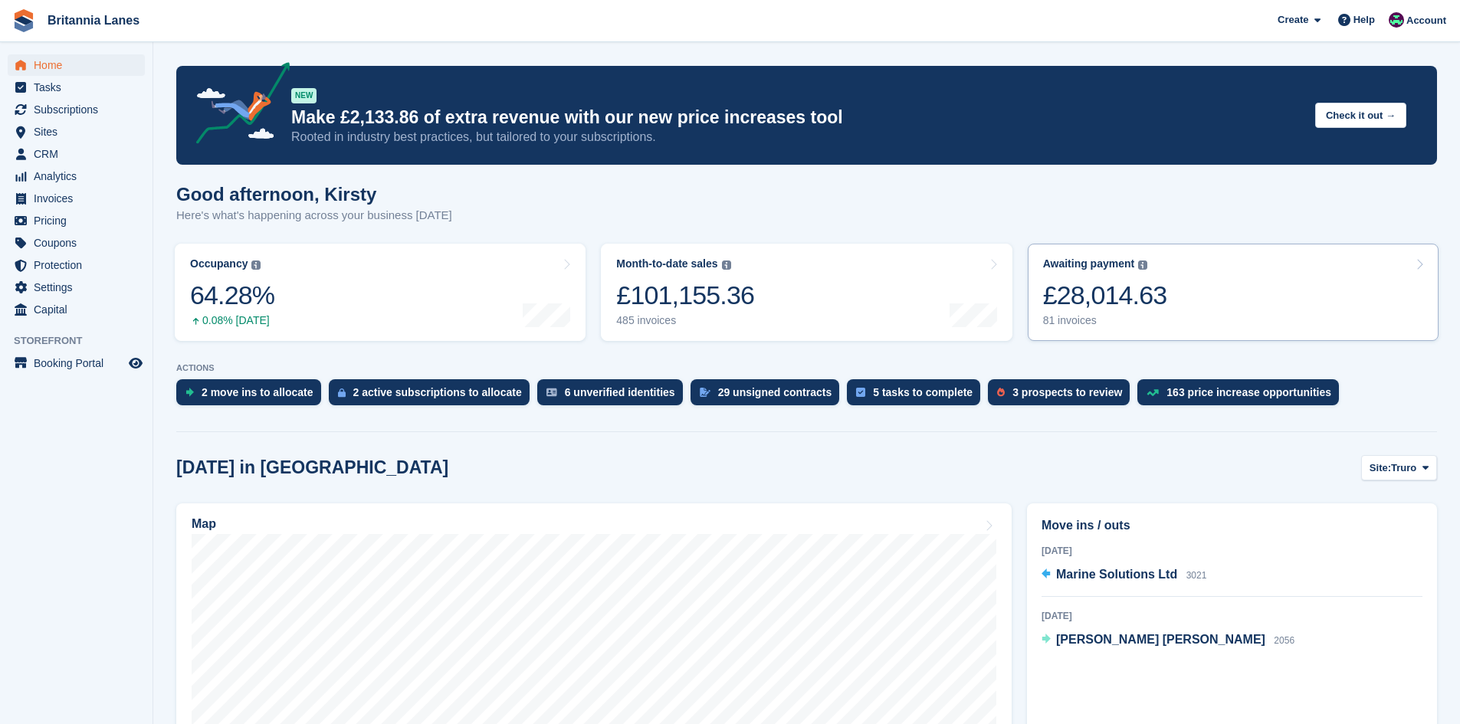
drag, startPoint x: 1144, startPoint y: 289, endPoint x: 1118, endPoint y: 297, distance: 27.2
click at [1144, 289] on div "£28,014.63" at bounding box center [1105, 295] width 124 height 31
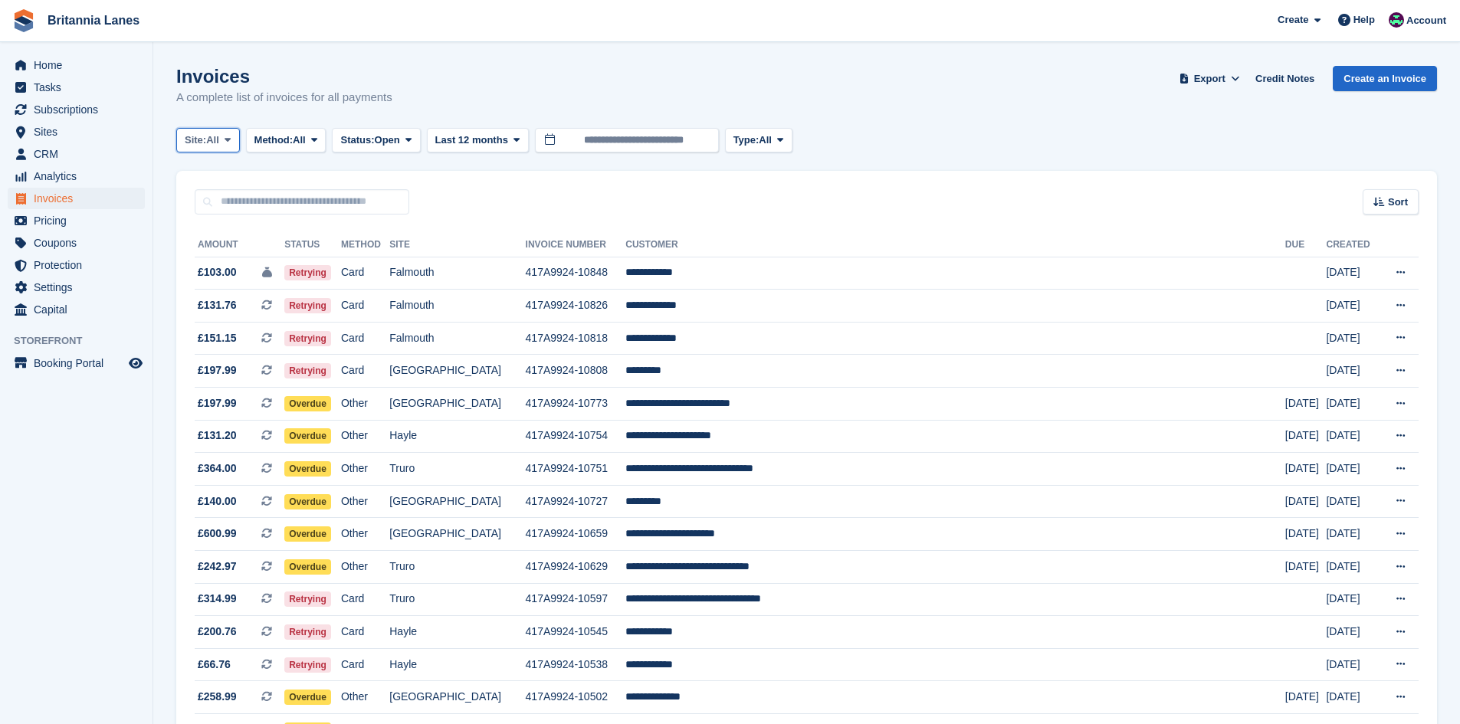
click at [197, 140] on span "Site:" at bounding box center [195, 140] width 21 height 15
click at [212, 291] on link "Hayle" at bounding box center [252, 287] width 138 height 28
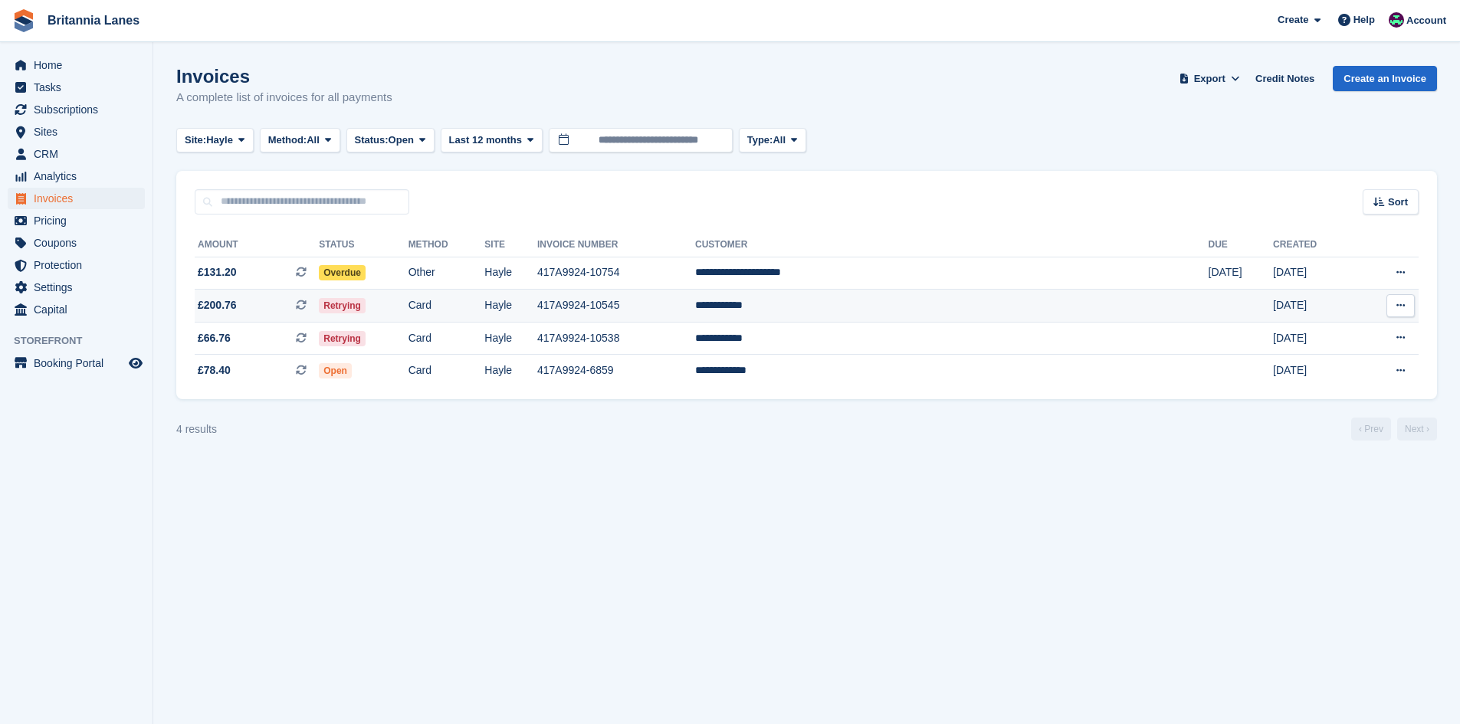
click at [933, 302] on td "**********" at bounding box center [952, 306] width 514 height 33
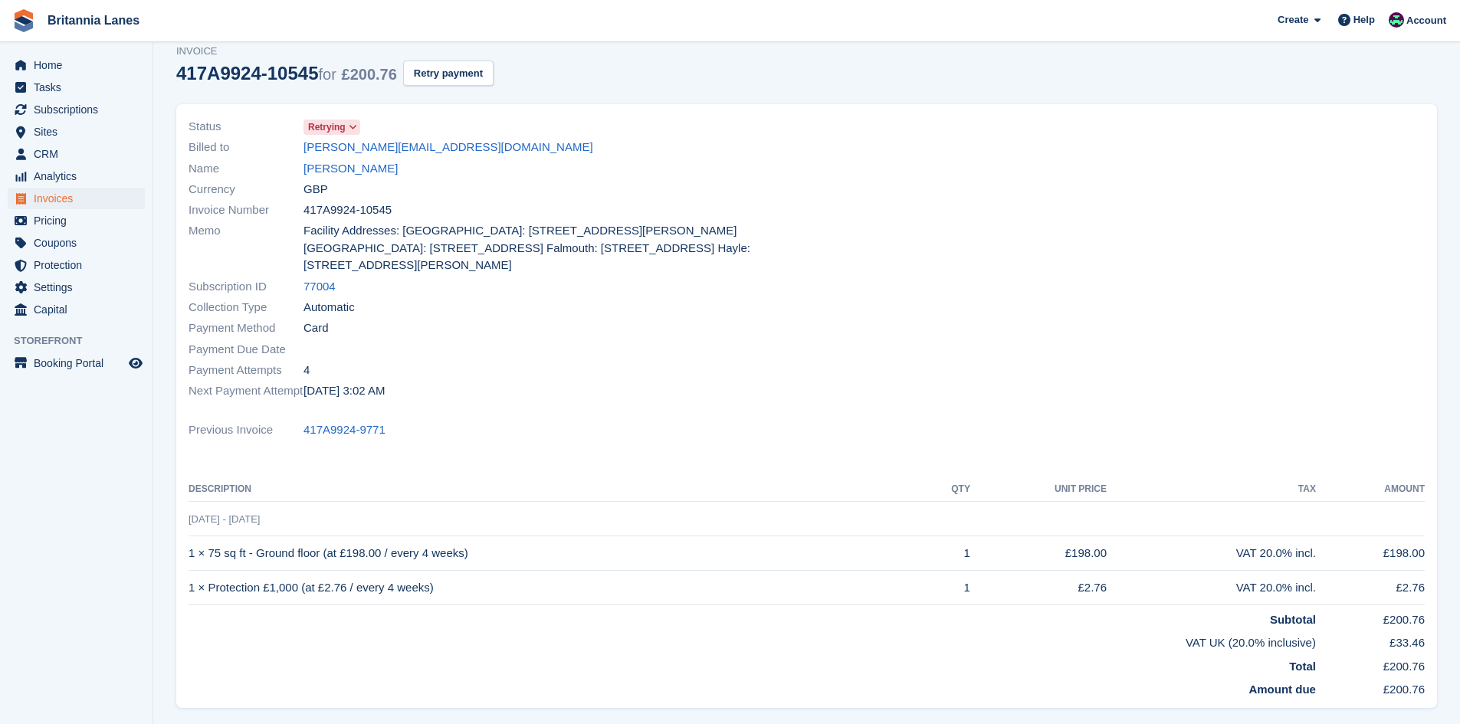
scroll to position [153, 0]
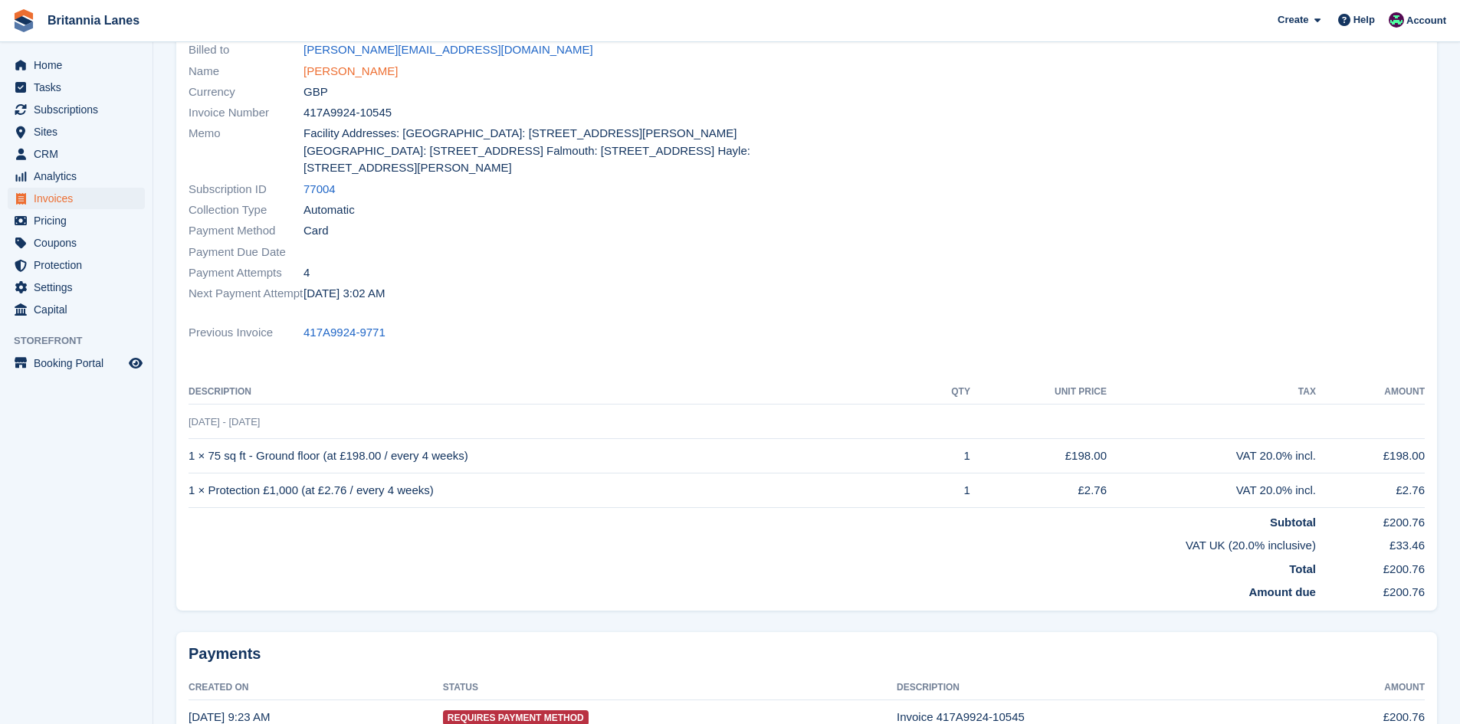
click at [355, 73] on link "[PERSON_NAME]" at bounding box center [351, 72] width 94 height 18
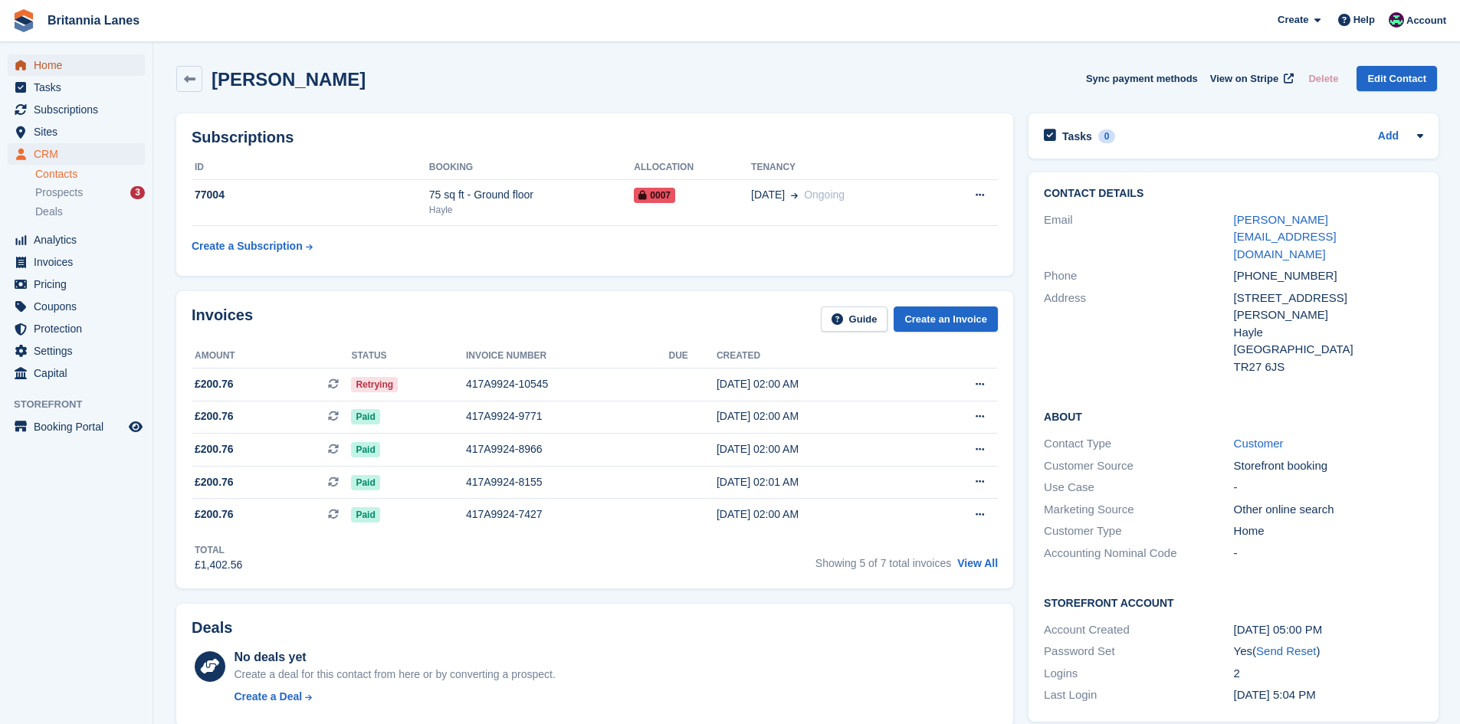
click at [69, 71] on span "Home" at bounding box center [80, 64] width 92 height 21
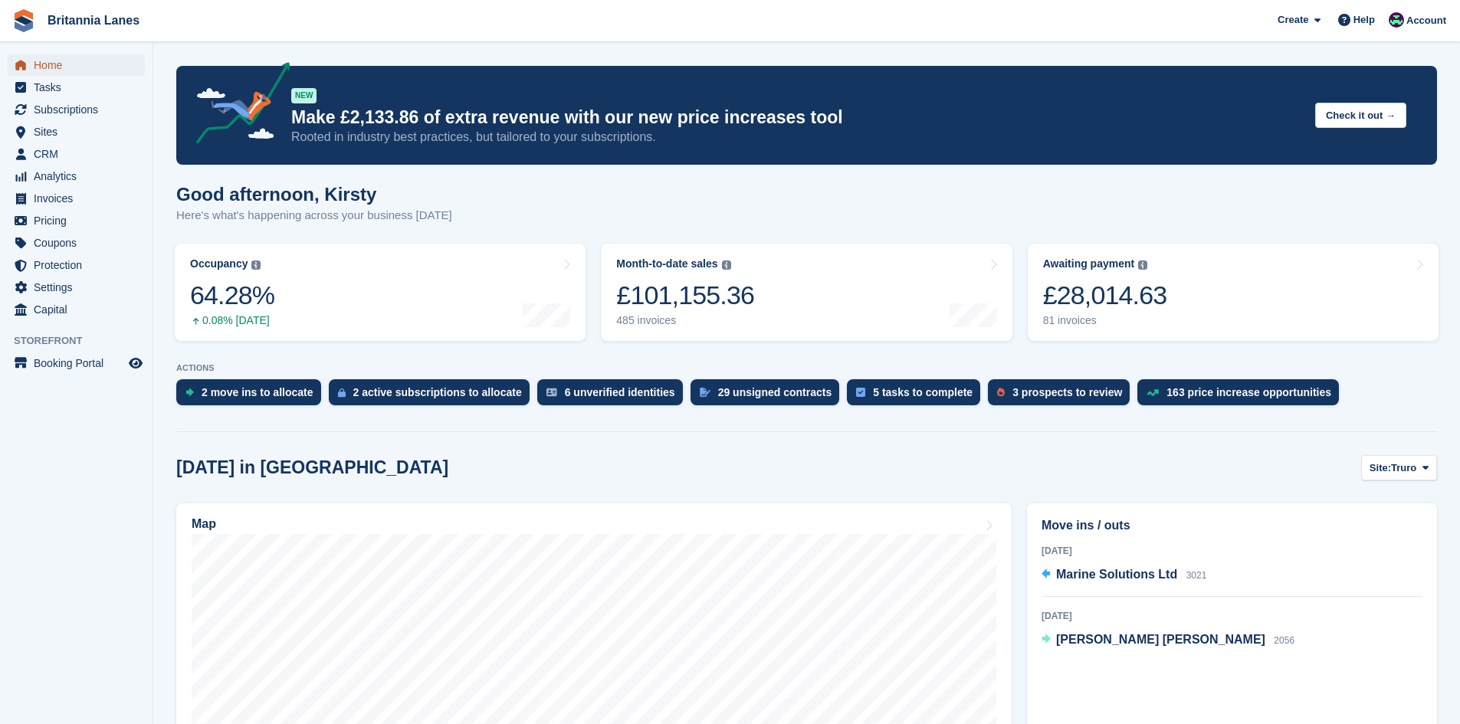
click at [71, 63] on span "Home" at bounding box center [80, 64] width 92 height 21
